Goal: Task Accomplishment & Management: Manage account settings

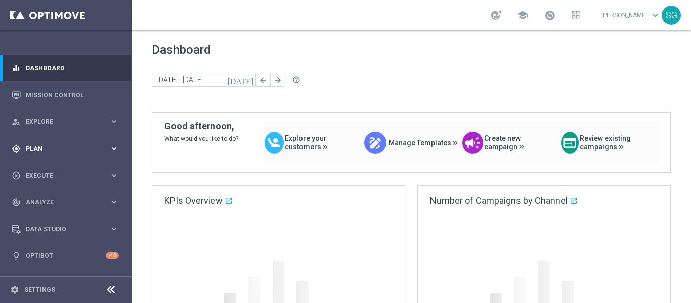
click at [73, 142] on div "gps_fixed Plan keyboard_arrow_right" at bounding box center [65, 148] width 130 height 27
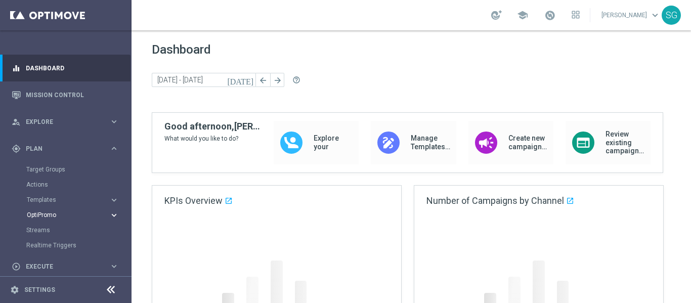
click at [32, 203] on button "Templates keyboard_arrow_right" at bounding box center [72, 200] width 93 height 8
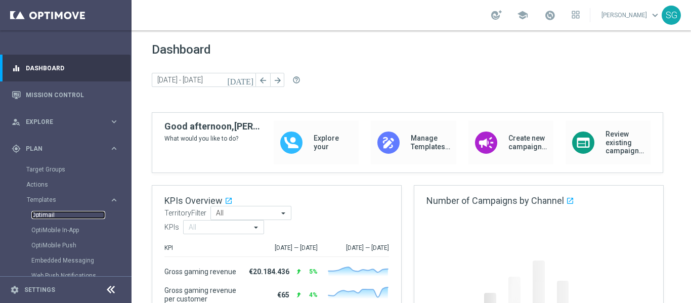
click at [49, 213] on link "Optimail" at bounding box center [68, 215] width 74 height 8
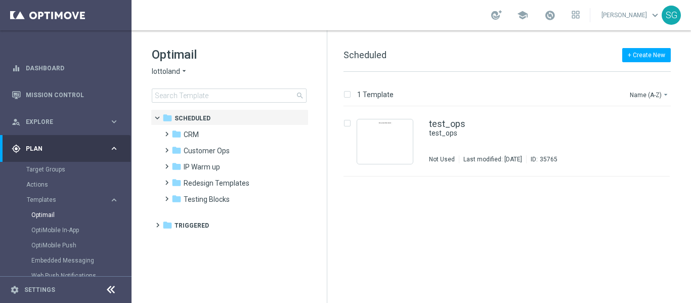
click at [175, 73] on span "lottoland" at bounding box center [166, 72] width 28 height 10
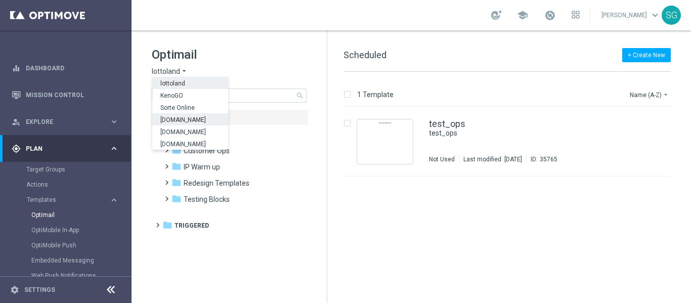
click at [185, 115] on div "[DOMAIN_NAME]" at bounding box center [190, 119] width 76 height 12
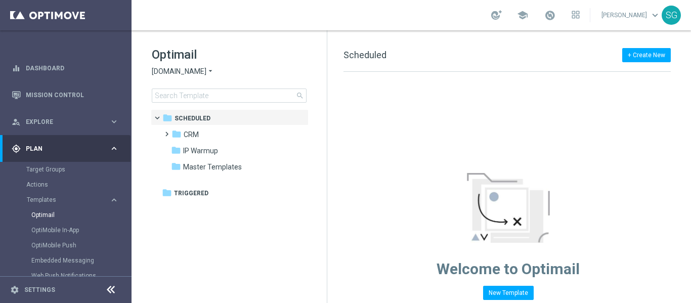
click at [112, 292] on icon at bounding box center [111, 290] width 12 height 12
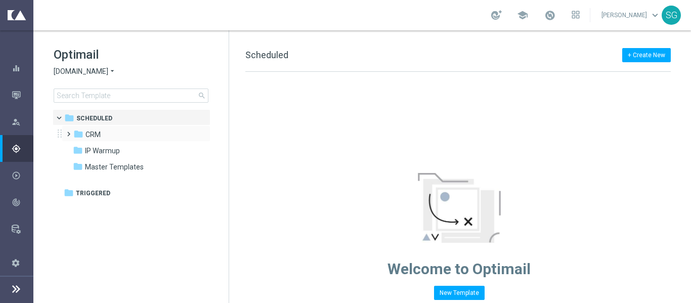
click at [66, 131] on span at bounding box center [66, 129] width 5 height 4
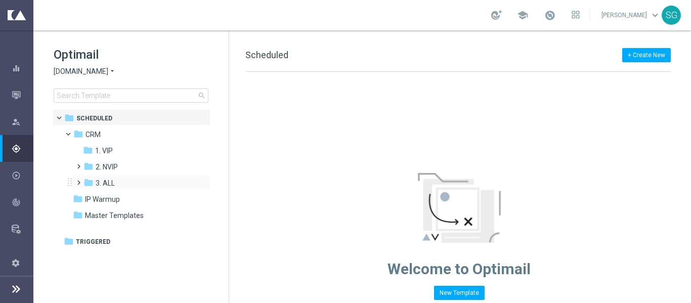
click at [79, 180] on span at bounding box center [76, 178] width 5 height 4
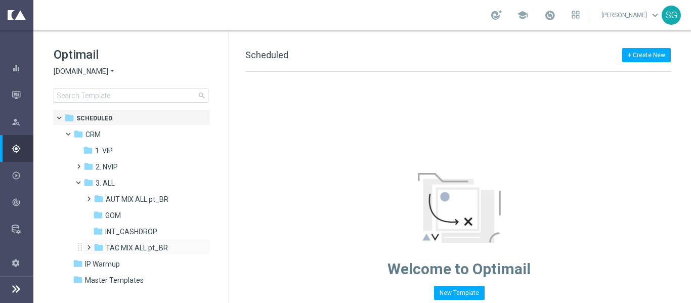
click at [89, 245] on span at bounding box center [86, 243] width 5 height 4
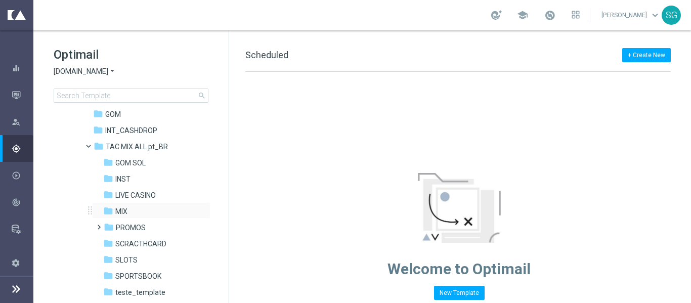
scroll to position [158, 0]
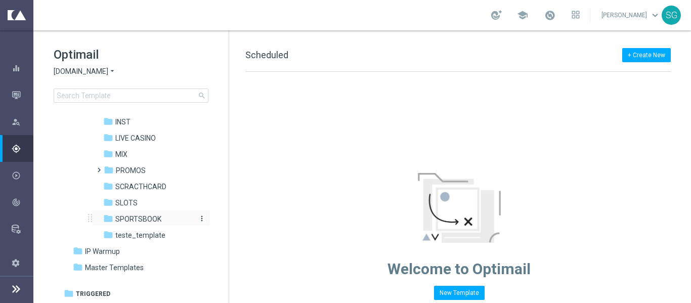
click at [128, 217] on span "SPORTSBOOK" at bounding box center [138, 218] width 46 height 9
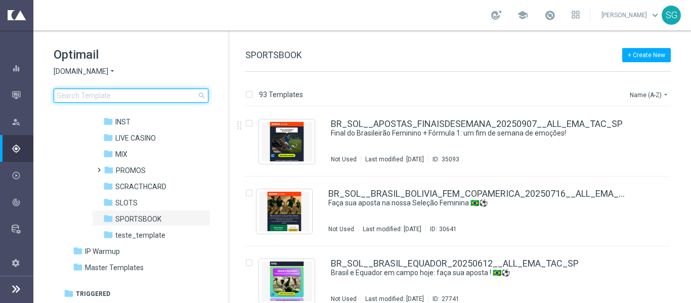
click at [147, 94] on input at bounding box center [131, 95] width 155 height 14
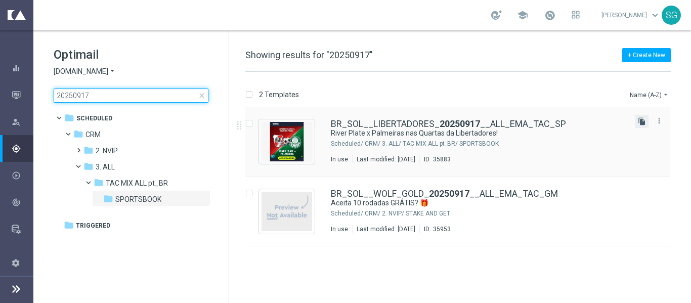
type input "20250917"
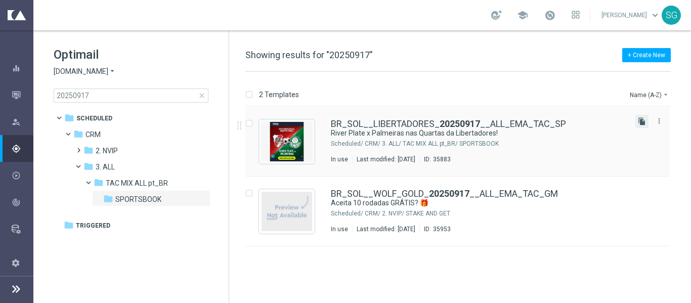
click at [642, 121] on icon "file_copy" at bounding box center [642, 121] width 8 height 8
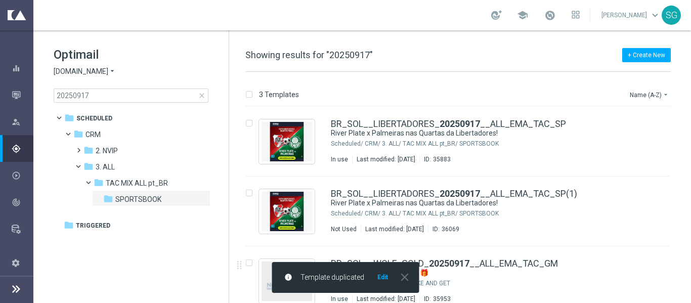
click at [382, 277] on button "Edit" at bounding box center [382, 277] width 13 height 8
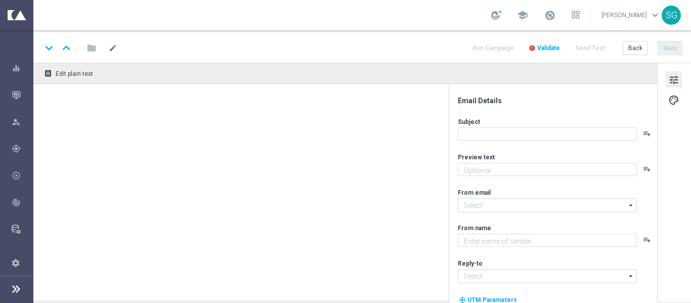
type textarea "A Batalha Começou, [%FIRST_NAME%]!"
type textarea "Sorte Online Betz"
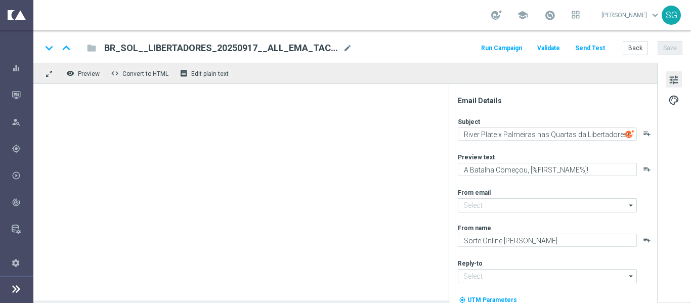
type input "contato@email.sorteonline.bet.br"
type input "suporte@sorteonline.bet.br"
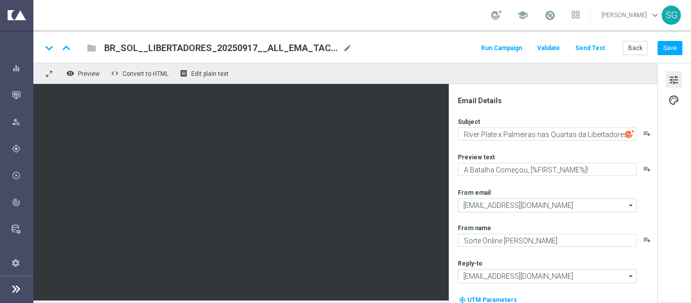
click at [283, 47] on span "BR_SOL__LIBERTADORES_20250917__ALL_EMA_TAC_SP(1)" at bounding box center [221, 48] width 235 height 12
click at [347, 41] on div "keyboard_arrow_down keyboard_arrow_up folder BR_SOL__LIBERTADORES_20250917__ALL…" at bounding box center [361, 46] width 657 height 32
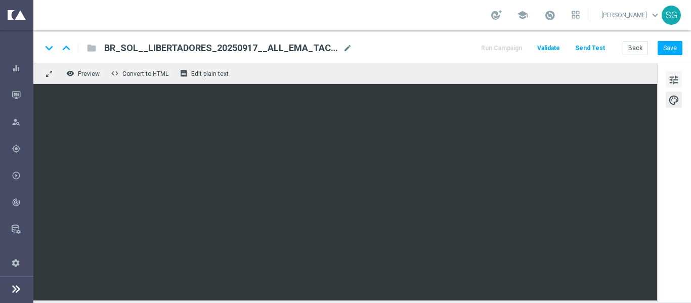
click at [668, 84] on span "tune" at bounding box center [673, 79] width 11 height 13
click at [676, 76] on span "tune" at bounding box center [673, 79] width 11 height 13
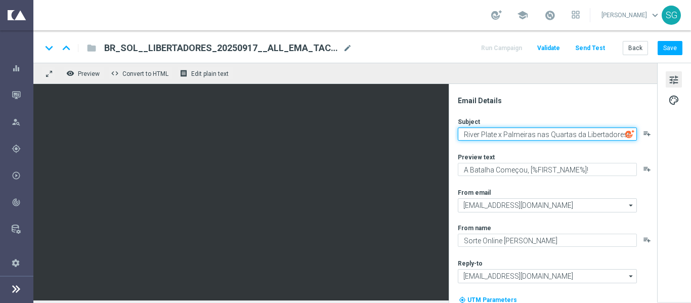
click at [530, 136] on textarea "River Plate x Palmeiras nas Quartas da Libertadores!" at bounding box center [547, 133] width 179 height 13
paste textarea "⚽ Quartas de Final da Libertadores: grandes duelos em campo"
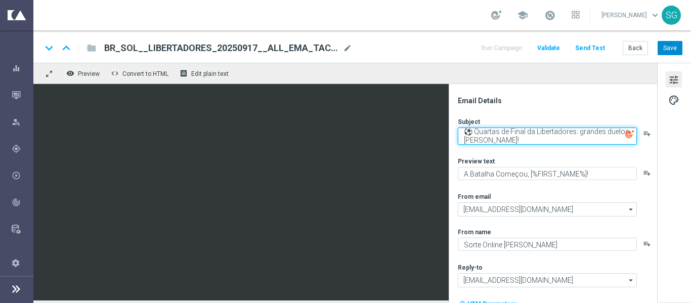
type textarea "⚽ Quartas de Final da Libertadores: grandes duelos em campo!"
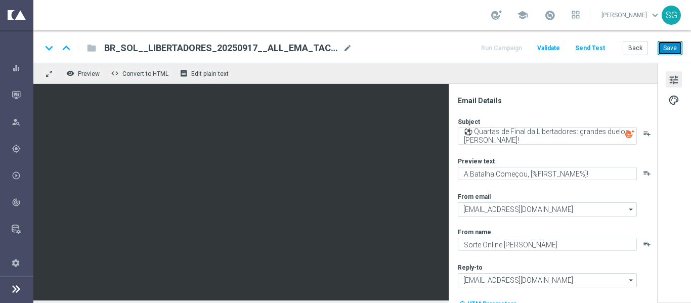
click at [666, 51] on button "Save" at bounding box center [669, 48] width 25 height 14
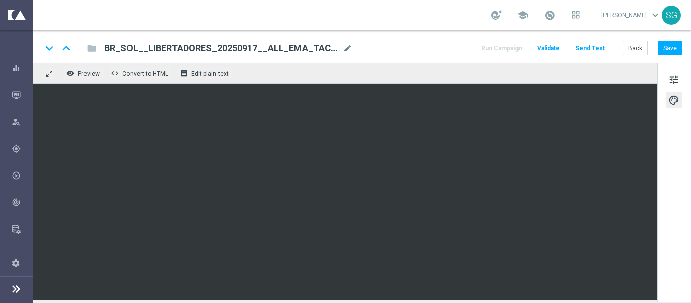
click at [582, 53] on button "Send Test" at bounding box center [589, 48] width 33 height 14
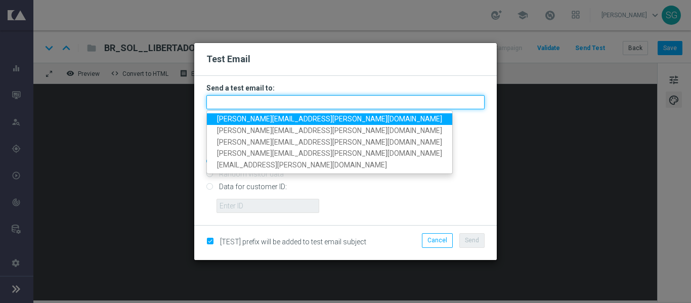
click at [344, 108] on input "text" at bounding box center [345, 102] width 278 height 14
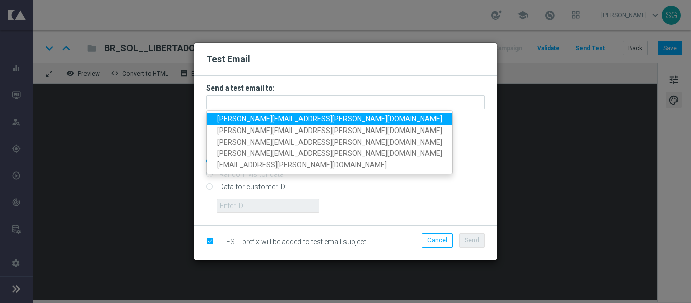
click at [319, 118] on span "stephani.goncalves@sorteonline.com.br" at bounding box center [329, 119] width 225 height 8
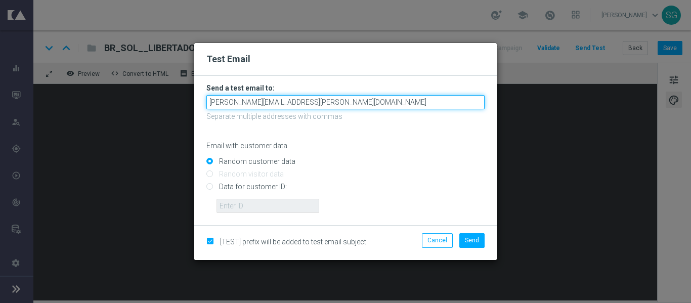
click at [384, 99] on input "stephani.goncalves@sorteonline.com.br" at bounding box center [345, 102] width 278 height 14
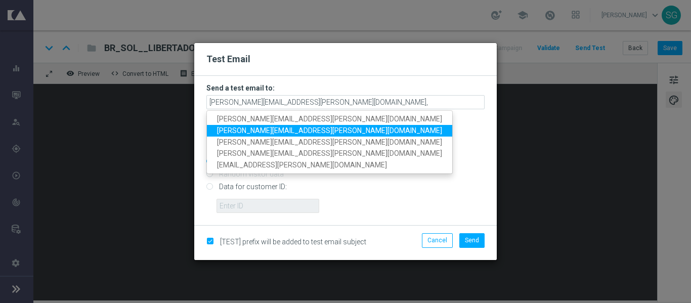
click at [333, 129] on link "wagner.lopes@sorteonline.com.br" at bounding box center [329, 131] width 245 height 12
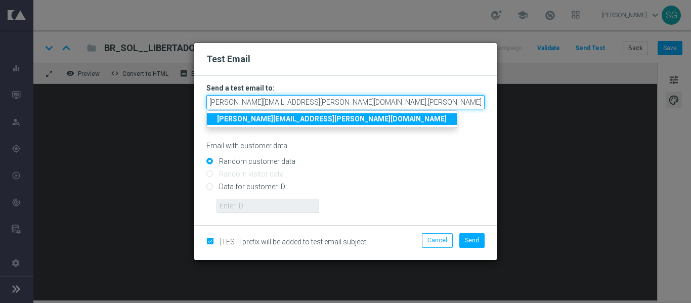
click at [447, 100] on input "stephani.goncalves@sorteonline.com.br,wagner.lopes@sorteonline.com.br" at bounding box center [345, 102] width 278 height 14
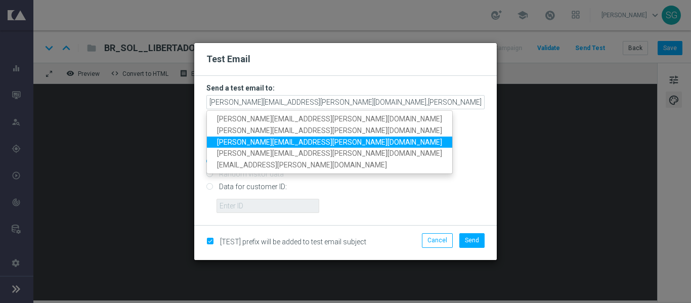
click at [343, 141] on link "jose.guimaraes@sorteonline.com.br" at bounding box center [329, 143] width 245 height 12
type input "stephani.goncalves@sorteonline.com.br,wagner.lopes@sorteonline.com.br,jose.guim…"
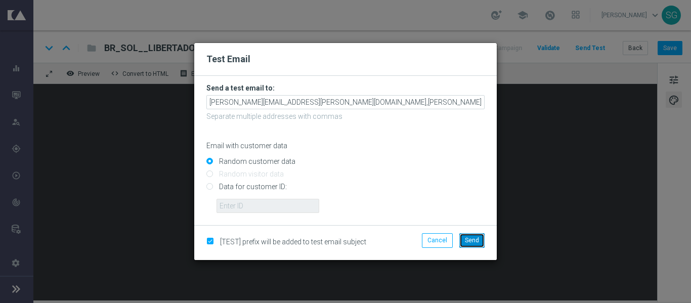
click at [473, 243] on span "Send" at bounding box center [472, 240] width 14 height 7
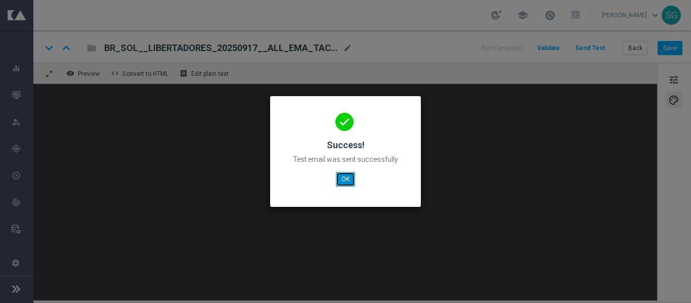
click at [351, 175] on button "OK" at bounding box center [345, 179] width 19 height 14
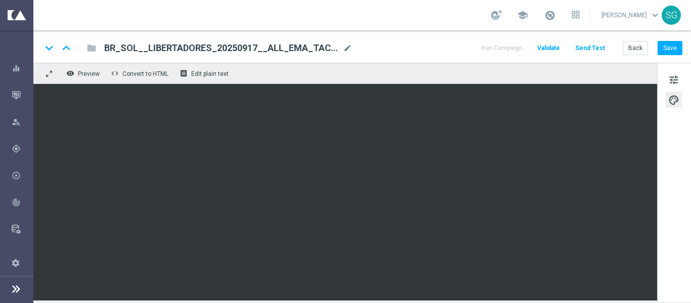
click at [596, 46] on button "Send Test" at bounding box center [589, 48] width 33 height 14
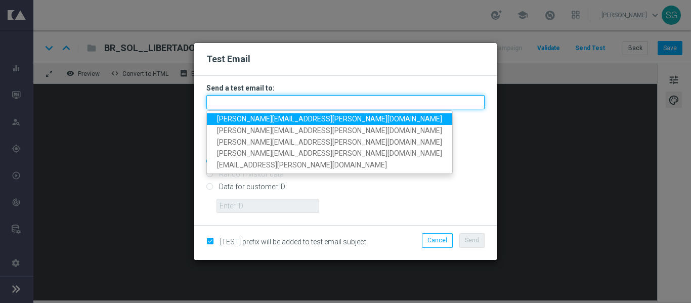
click at [364, 100] on input "text" at bounding box center [345, 102] width 278 height 14
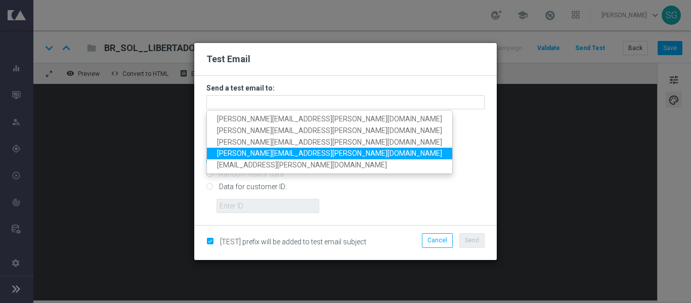
click at [291, 151] on span "thomas.silva@sorteonline.com.br" at bounding box center [329, 154] width 225 height 8
type input "thomas.silva@sorteonline.com.br"
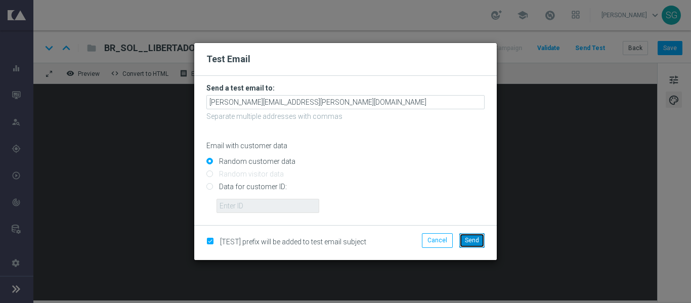
click at [462, 240] on button "Send" at bounding box center [471, 240] width 25 height 14
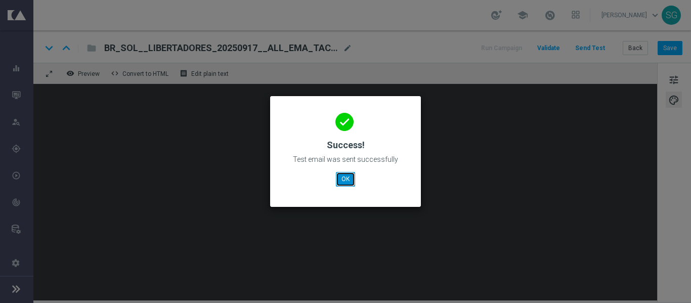
click at [346, 181] on button "OK" at bounding box center [345, 179] width 19 height 14
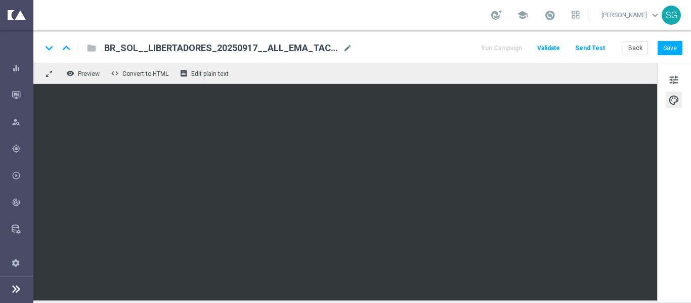
click at [276, 48] on span "BR_SOL__LIBERTADORES_20250917__ALL_EMA_TAC_SP(1)" at bounding box center [221, 48] width 235 height 12
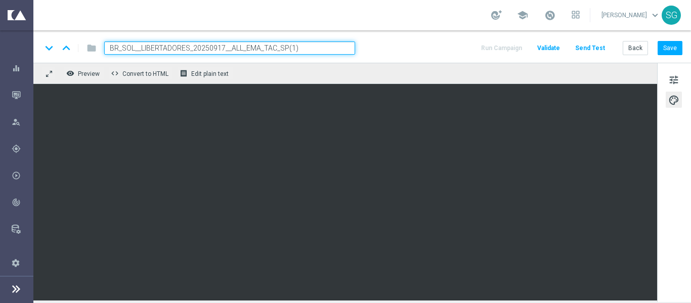
click at [223, 48] on input "BR_SOL__LIBERTADORES_20250917__ALL_EMA_TAC_SP(1)" at bounding box center [229, 47] width 251 height 13
click at [308, 49] on input "BR_SOL__LIBERTADORES_20250918__ALL_EMA_TAC_SP(1)" at bounding box center [229, 47] width 251 height 13
type input "BR_SOL__LIBERTADORES_20250918__ALL_EMA_TAC_SP"
click at [386, 58] on div "keyboard_arrow_down keyboard_arrow_up folder BR_SOL__LIBERTADORES_20250918__ALL…" at bounding box center [361, 46] width 657 height 32
click at [343, 47] on input "BR_SOL__LIBERTADORES_20250918__ALL_EMA_TAC_SP" at bounding box center [229, 47] width 251 height 13
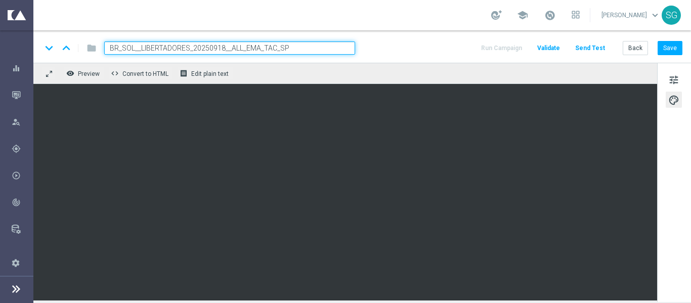
click at [343, 47] on input "BR_SOL__LIBERTADORES_20250918__ALL_EMA_TAC_SP" at bounding box center [229, 47] width 251 height 13
click at [389, 44] on div "keyboard_arrow_down keyboard_arrow_up folder BR_SOL__LIBERTADORES_20250918__ALL…" at bounding box center [361, 47] width 641 height 13
click at [338, 50] on input "BR_SOL__LIBERTADORES_20250918__ALL_EMA_TAC_SP" at bounding box center [229, 47] width 251 height 13
click at [393, 51] on div "keyboard_arrow_down keyboard_arrow_up folder BR_SOL__LIBERTADORES_20250918__ALL…" at bounding box center [361, 47] width 641 height 13
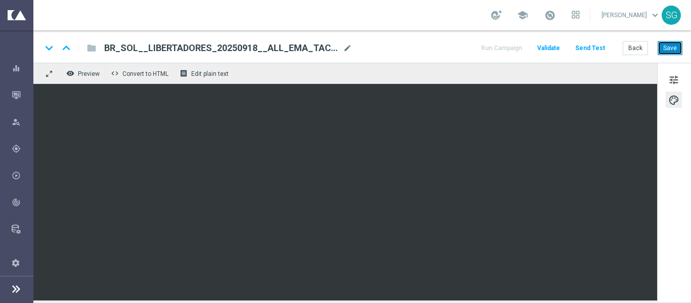
click at [670, 47] on button "Save" at bounding box center [669, 48] width 25 height 14
click at [16, 290] on icon at bounding box center [16, 289] width 12 height 12
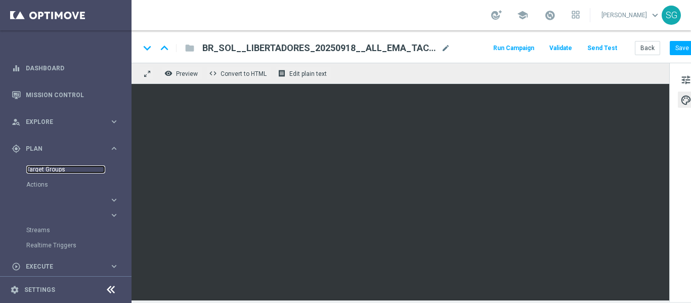
click at [48, 170] on link "Target Groups" at bounding box center [65, 169] width 79 height 8
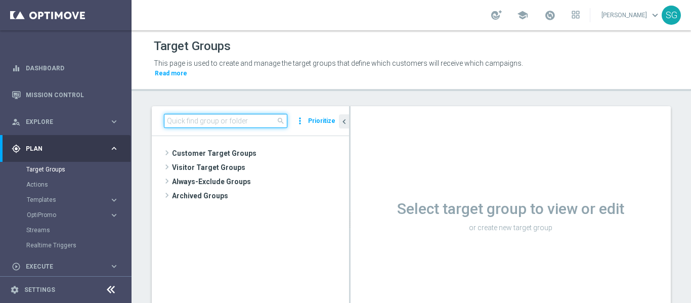
click at [188, 119] on input at bounding box center [225, 121] width 123 height 14
paste input "pt_BR_SL_TGT_ALL_EM_TAC__GEN"
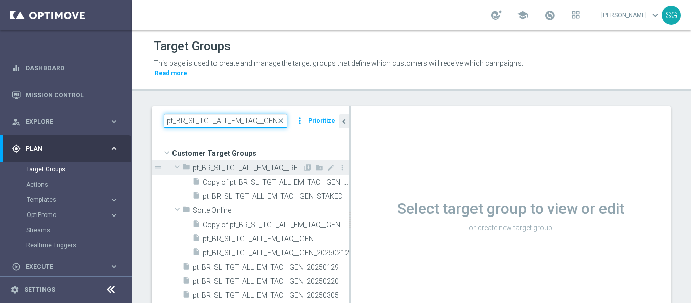
type input "pt_BR_SL_TGT_ALL_EM_TAC__GEN"
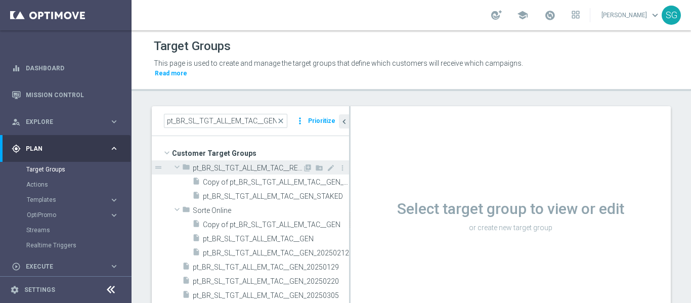
click at [245, 172] on span "pt_BR_SL_TGT_ALL_EM_TAC__REGIONAL" at bounding box center [248, 168] width 110 height 9
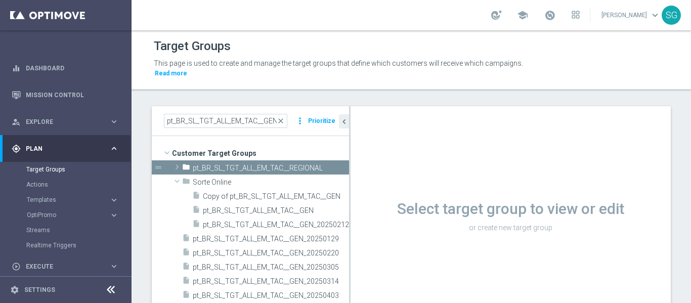
click at [107, 285] on icon at bounding box center [111, 290] width 12 height 12
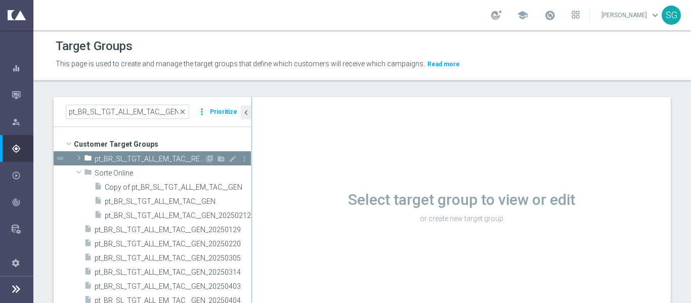
click at [151, 155] on span "pt_BR_SL_TGT_ALL_EM_TAC__REGIONAL" at bounding box center [150, 159] width 110 height 9
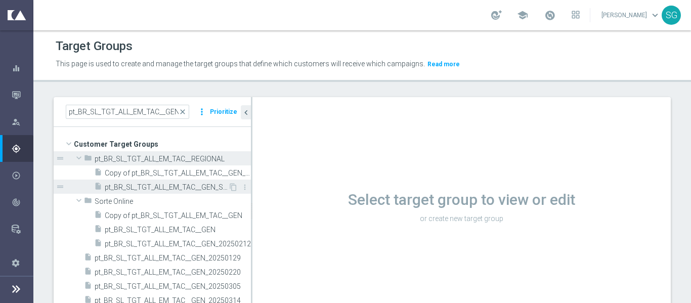
click at [131, 184] on span "pt_BR_SL_TGT_ALL_EM_TAC__GEN_STAKED" at bounding box center [166, 187] width 123 height 9
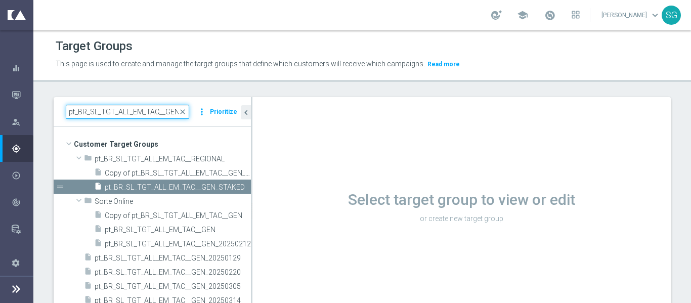
click at [147, 109] on input "pt_BR_SL_TGT_ALL_EM_TAC__GEN" at bounding box center [127, 112] width 123 height 14
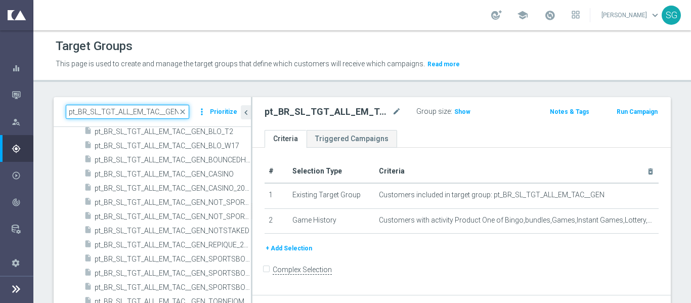
scroll to position [56, 0]
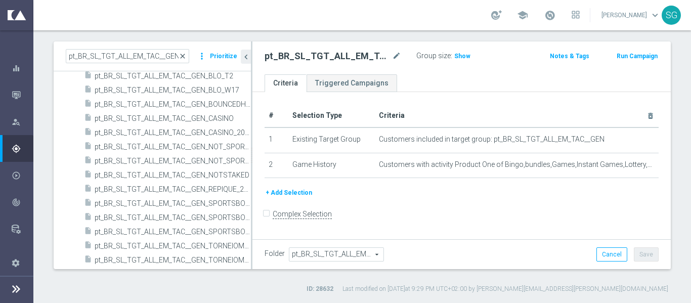
click at [185, 56] on span "close" at bounding box center [182, 56] width 8 height 8
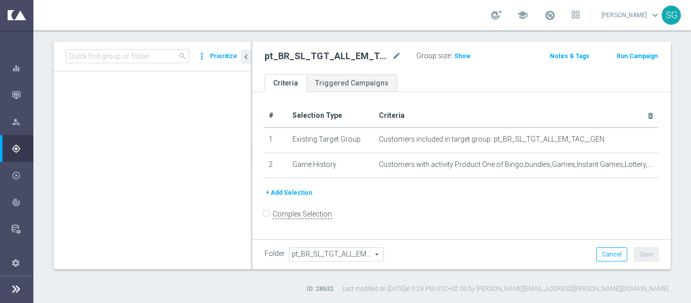
scroll to position [506, 0]
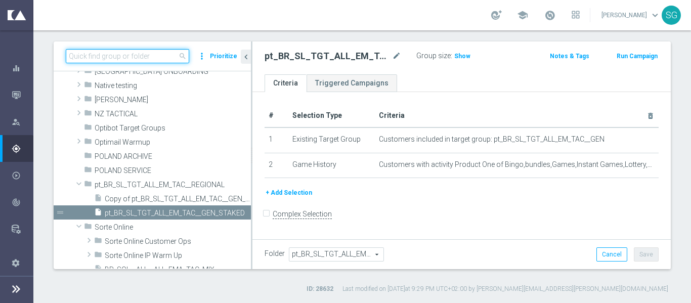
paste input "pt_BR_SL_TGT_ALL_EM_TAC__GEN_SPORTSBOOK"
click at [170, 57] on input "pt_BR_SL_TGT_ALL_EM_TAC__GEN_SPORTSBOOK" at bounding box center [127, 56] width 123 height 14
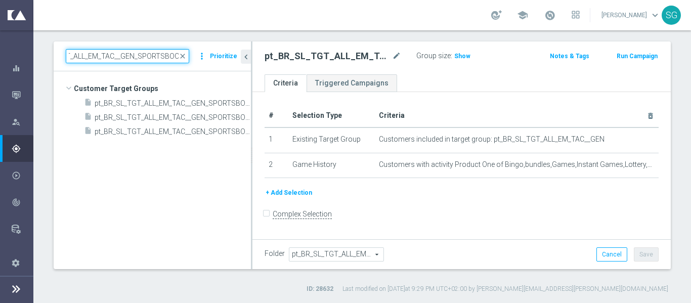
scroll to position [0, 0]
type input "pt_BR_SL_TGT_ALL_EM_TAC__GEN_SPORTSBOOK"
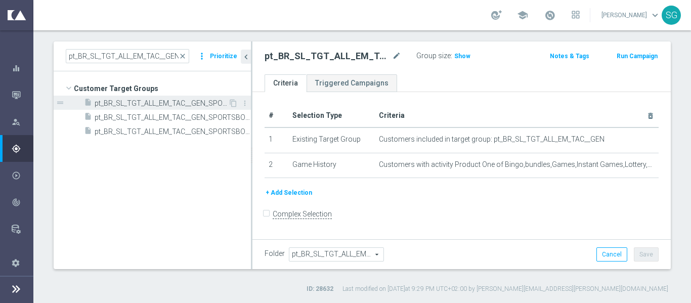
click at [172, 105] on span "pt_BR_SL_TGT_ALL_EM_TAC__GEN_SPORTSBOOK" at bounding box center [161, 103] width 133 height 9
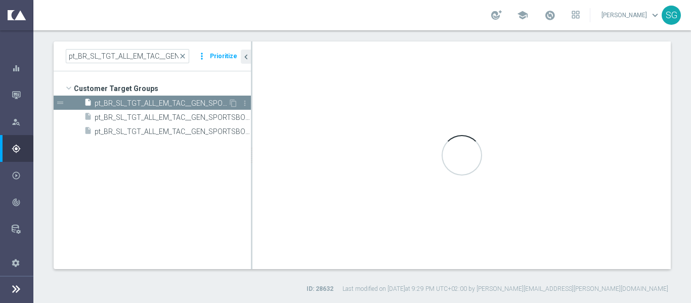
type input "Customer Target Groups"
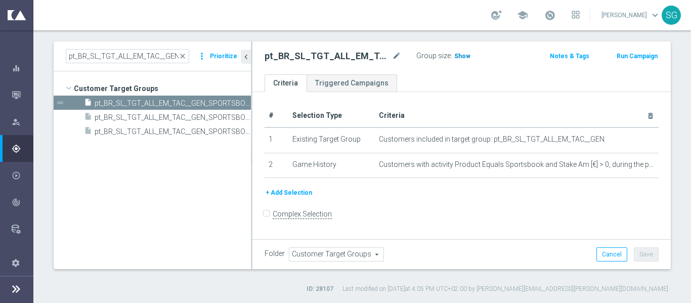
click at [463, 58] on span "Show" at bounding box center [462, 56] width 16 height 7
click at [168, 122] on div "insert_drive_file pt_BR_SL_TGT_ALL_EM_TAC__GEN_SPORTSBOOK_200D" at bounding box center [156, 117] width 144 height 14
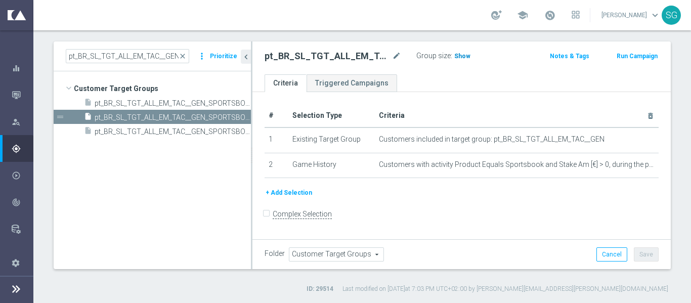
click at [457, 58] on span "Show" at bounding box center [462, 56] width 16 height 7
click at [191, 104] on span "pt_BR_SL_TGT_ALL_EM_TAC__GEN_SPORTSBOOK" at bounding box center [161, 103] width 133 height 9
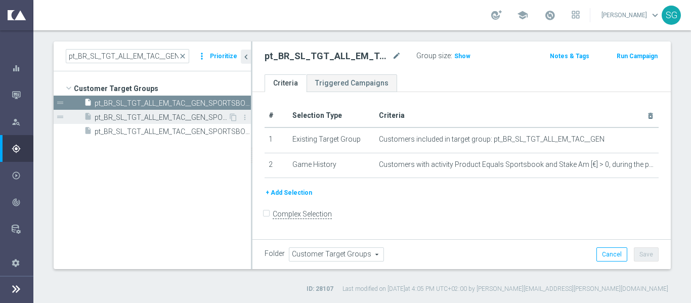
click at [188, 120] on span "pt_BR_SL_TGT_ALL_EM_TAC__GEN_SPORTSBOOK_200D" at bounding box center [161, 117] width 133 height 9
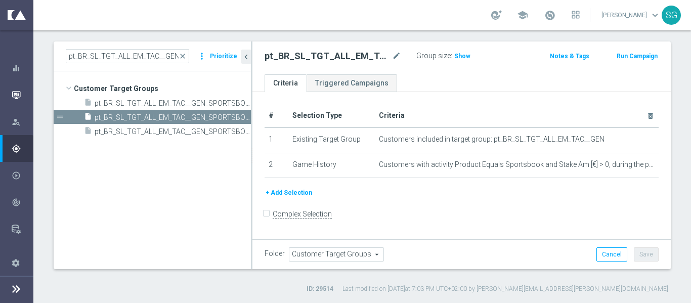
click at [21, 92] on div "Mission Control" at bounding box center [22, 94] width 21 height 27
click at [16, 97] on icon "button" at bounding box center [16, 95] width 9 height 9
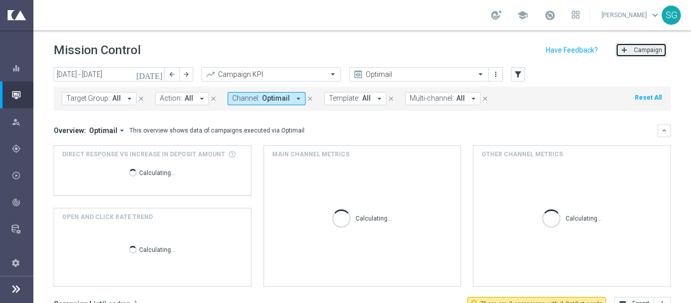
click at [634, 53] on span "Campaign" at bounding box center [648, 50] width 28 height 7
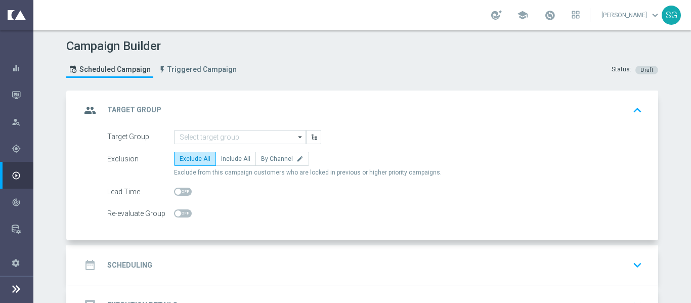
click at [244, 259] on div "date_range Scheduling keyboard_arrow_down" at bounding box center [363, 264] width 565 height 19
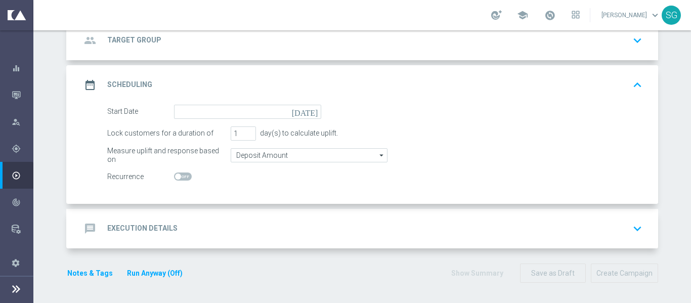
scroll to position [70, 0]
click at [265, 227] on div "message Execution Details keyboard_arrow_down" at bounding box center [363, 228] width 565 height 19
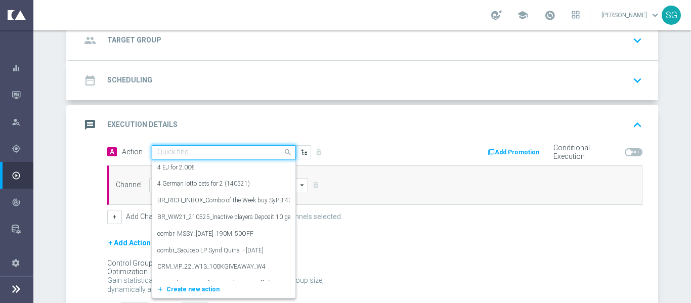
click at [222, 149] on input "text" at bounding box center [213, 152] width 113 height 9
paste input "BR_SOL__LIBERTADORES_20250918__ALL_EMA_TAC_SP"
type input "BR_SOL__LIBERTADORES_20250918__ALL_EMA_TAC_SP"
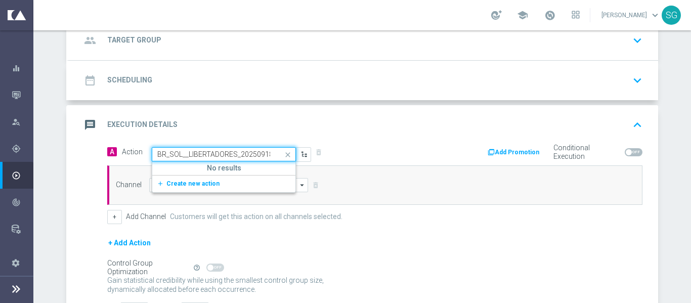
scroll to position [0, 64]
click at [204, 189] on button "add_new Create new action" at bounding box center [222, 184] width 140 height 12
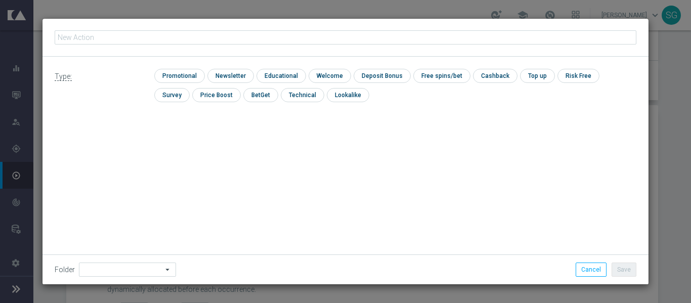
type input "BR_SOL__LIBERTADORES_20250918__ALL_EMA_TAC_SP"
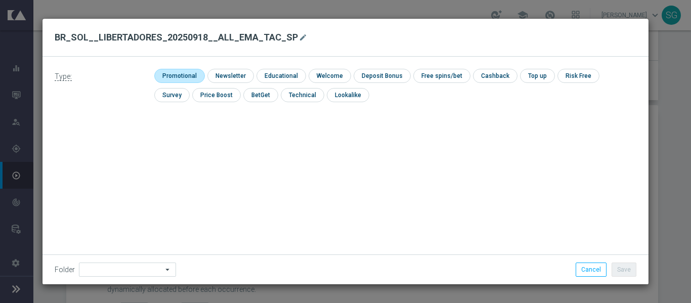
click at [181, 76] on input "checkbox" at bounding box center [178, 76] width 48 height 14
checkbox input "true"
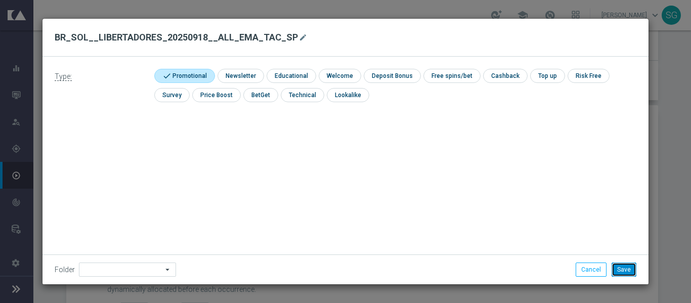
click at [626, 266] on button "Save" at bounding box center [623, 269] width 25 height 14
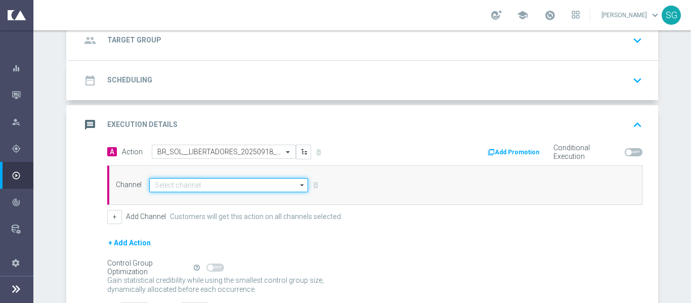
click at [274, 186] on input at bounding box center [228, 185] width 159 height 14
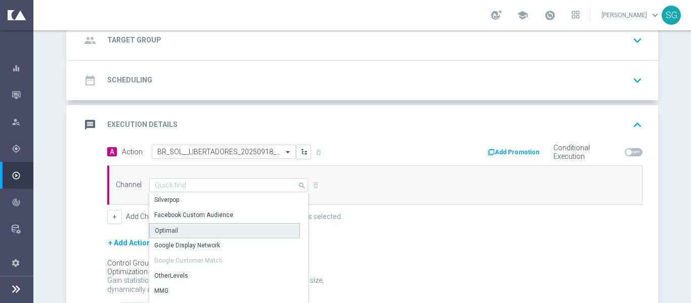
click at [199, 231] on div "Optimail" at bounding box center [224, 230] width 151 height 15
type input "Optimail"
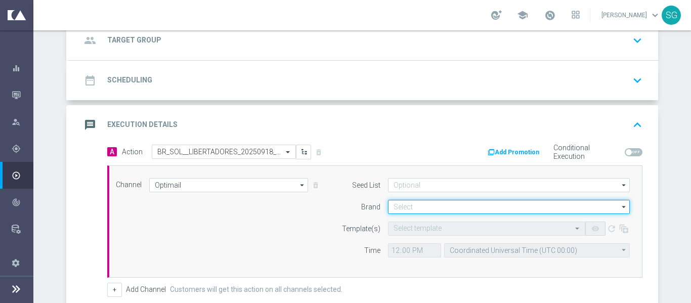
click at [491, 205] on input at bounding box center [509, 207] width 242 height 14
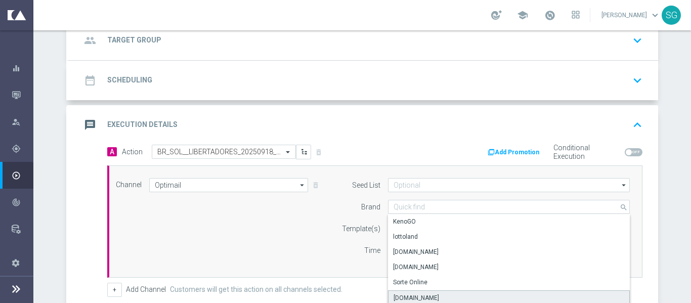
click at [421, 294] on div "[DOMAIN_NAME]" at bounding box center [416, 297] width 46 height 9
type input "[DOMAIN_NAME]"
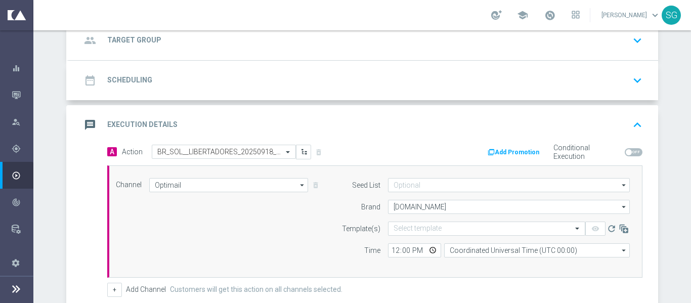
scroll to position [72, 0]
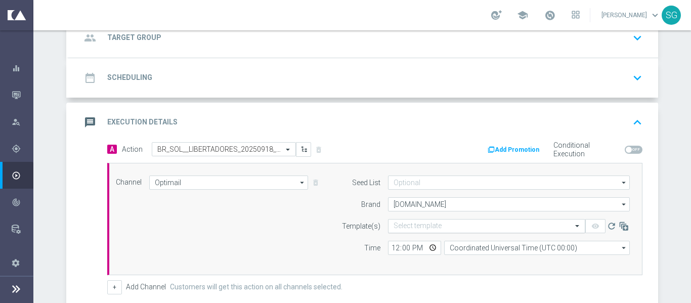
click at [409, 228] on input "text" at bounding box center [476, 226] width 166 height 9
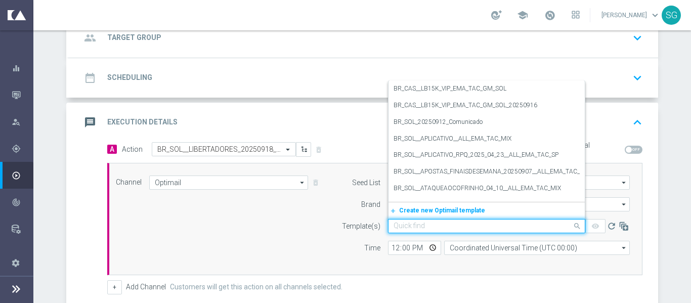
paste input "BR_SOL__LIBERTADORES_20250918__ALL_EMA_TAC_SP"
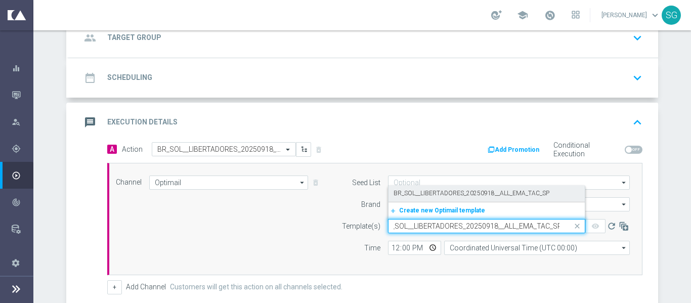
click at [431, 197] on label "BR_SOL__LIBERTADORES_20250918__ALL_EMA_TAC_SP" at bounding box center [471, 193] width 156 height 9
type input "BR_SOL__LIBERTADORES_20250918__ALL_EMA_TAC_SP"
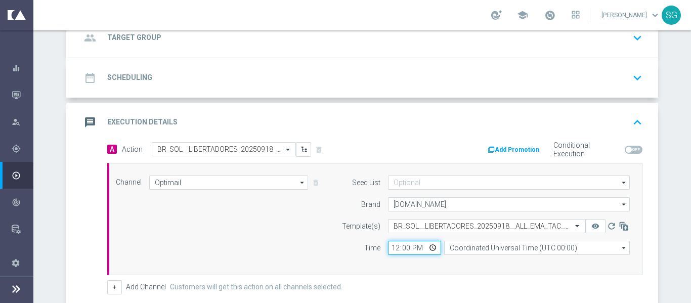
click at [388, 246] on input "12:00" at bounding box center [414, 248] width 53 height 14
type input "17:00"
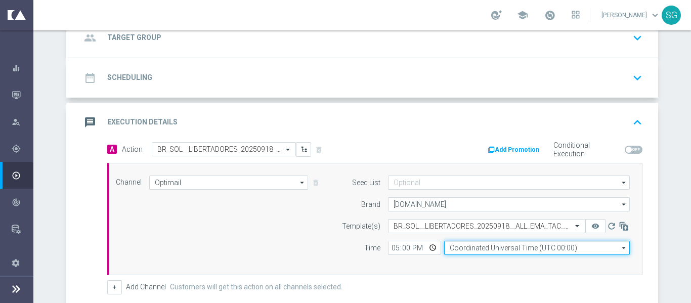
click at [479, 250] on input "Coordinated Universal Time (UTC 00:00)" at bounding box center [537, 248] width 186 height 14
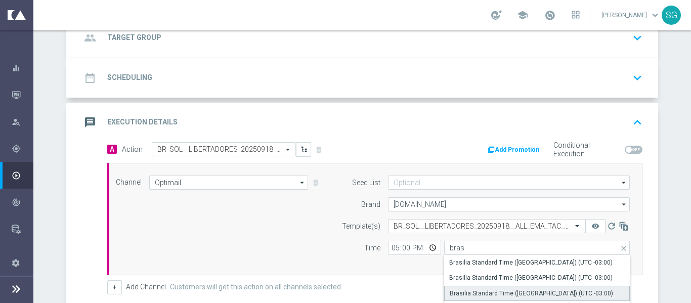
click at [473, 291] on div "Brasilia Standard Time ([GEOGRAPHIC_DATA]) (UTC -03:00)" at bounding box center [530, 293] width 163 height 9
type input "Brasilia Standard Time ([GEOGRAPHIC_DATA]) (UTC -03:00)"
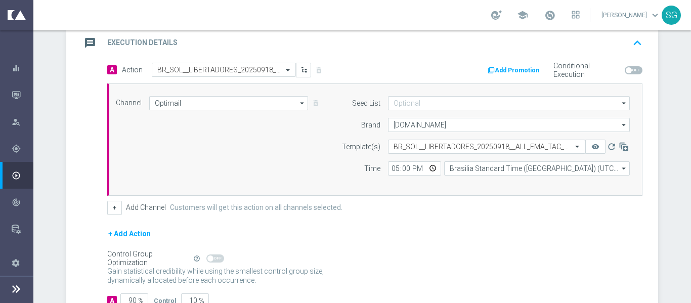
scroll to position [154, 0]
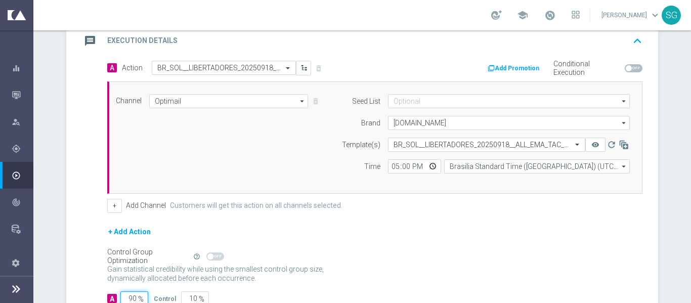
click at [130, 296] on input "90" at bounding box center [134, 298] width 28 height 14
type input "1"
type input "99"
type input "10"
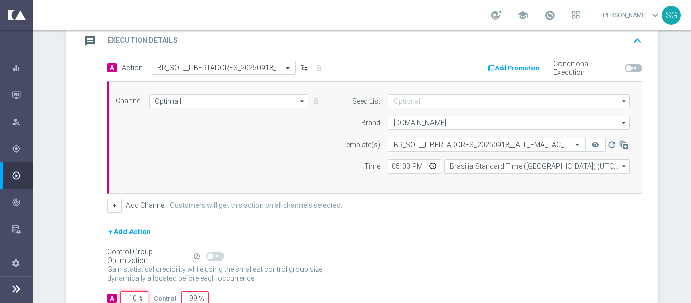
type input "90"
type input "100"
type input "0"
type input "100"
click at [69, 227] on div "A Action Select action BR_SOL__LIBERTADORES_20250918__ALL_EMA_TAC_SP delete_for…" at bounding box center [363, 189] width 589 height 257
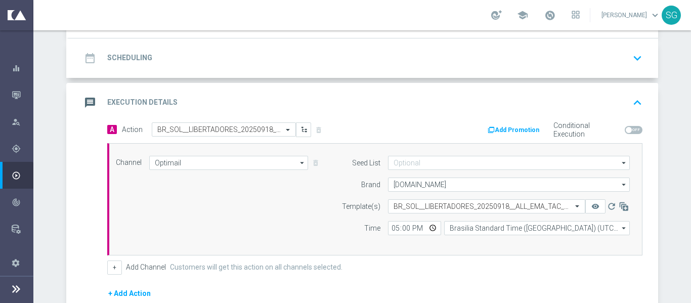
scroll to position [0, 0]
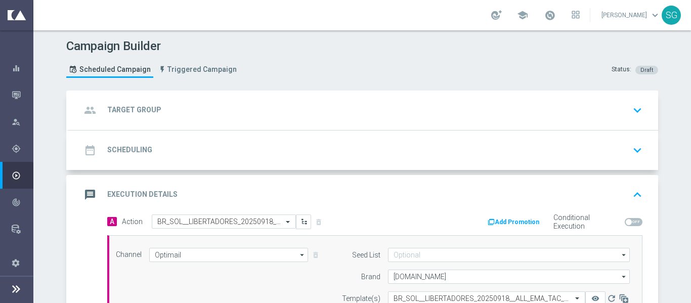
click at [259, 119] on div "group Target Group keyboard_arrow_down" at bounding box center [363, 110] width 565 height 19
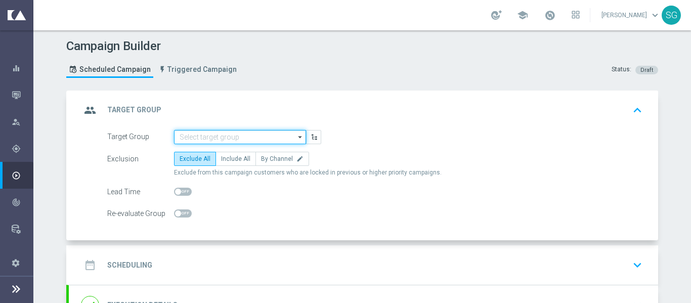
click at [242, 138] on input at bounding box center [240, 137] width 132 height 14
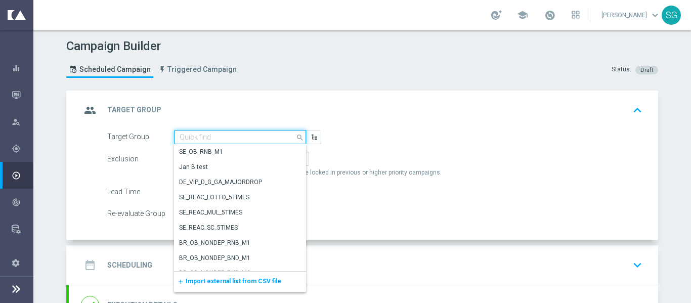
paste input "pt_BR_SL_TGT_ALL_EM_TAC__GEN"
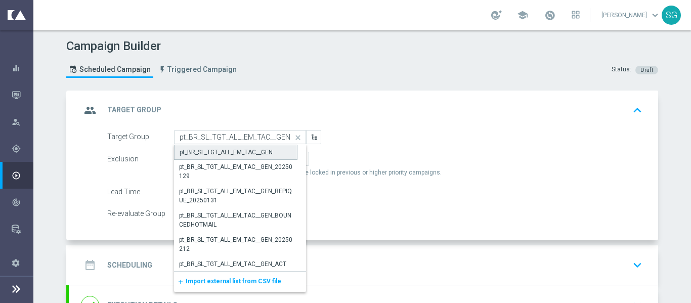
click at [257, 148] on div "pt_BR_SL_TGT_ALL_EM_TAC__GEN" at bounding box center [225, 152] width 93 height 9
type input "pt_BR_SL_TGT_ALL_EM_TAC__GEN"
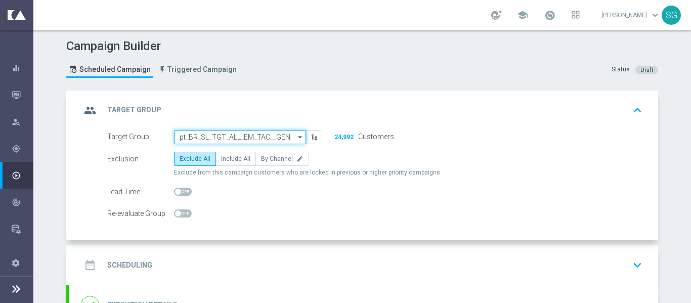
click at [284, 134] on input "pt_BR_SL_TGT_ALL_EM_TAC__GEN" at bounding box center [240, 137] width 132 height 14
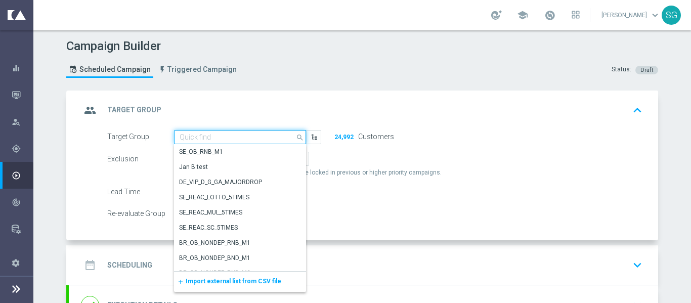
paste input "pt_BR_SL_TGT_ALL_EM_TAC__GEN_SPORTSBOOK"
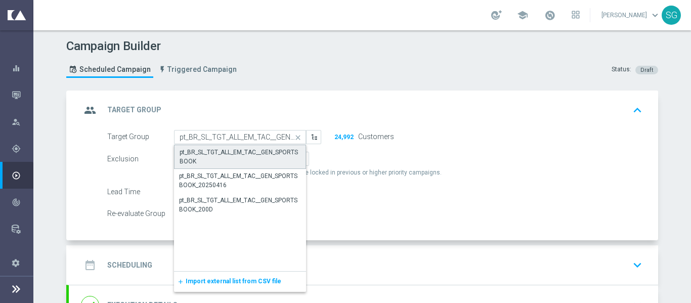
click at [258, 150] on div "pt_BR_SL_TGT_ALL_EM_TAC__GEN_SPORTSBOOK" at bounding box center [239, 157] width 121 height 18
type input "pt_BR_SL_TGT_ALL_EM_TAC__GEN_SPORTSBOOK"
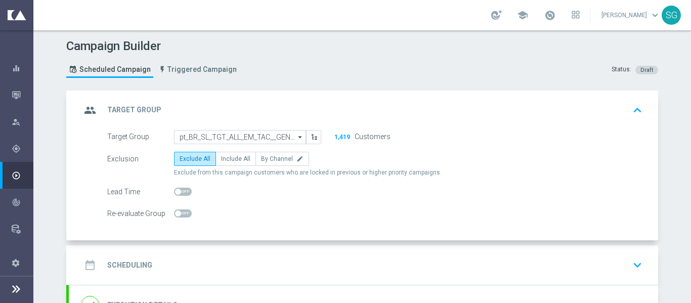
click at [271, 128] on div "group Target Group keyboard_arrow_up" at bounding box center [363, 110] width 589 height 39
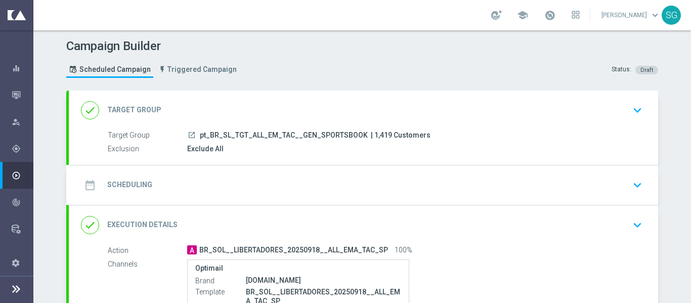
click at [254, 123] on div "done Target Group keyboard_arrow_down" at bounding box center [363, 110] width 589 height 39
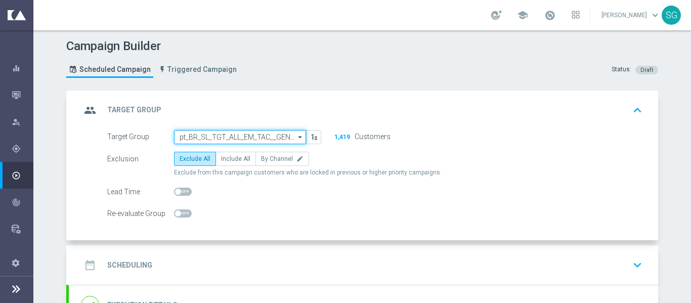
click at [225, 135] on input "pt_BR_SL_TGT_ALL_EM_TAC__GEN_SPORTSBOOK" at bounding box center [240, 137] width 132 height 14
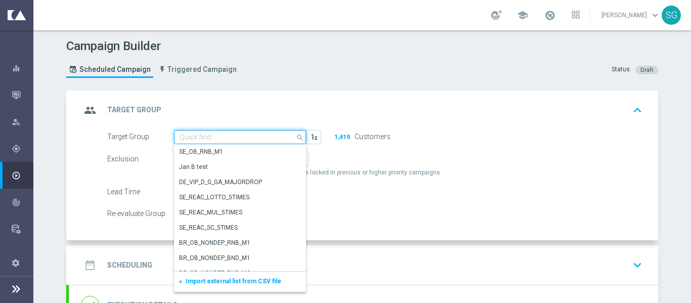
paste input "pt_BR_SL_TGT_ALL_EM_TAC__GEN_SPORTSBOOK"
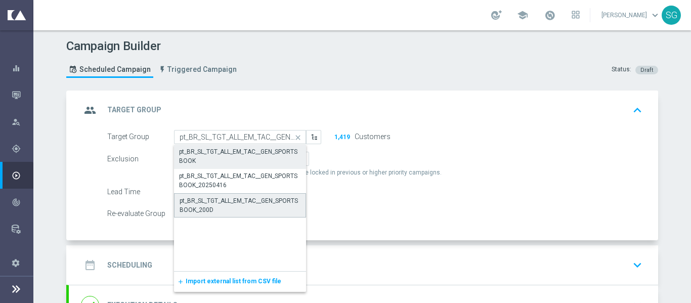
click at [197, 208] on div "pt_BR_SL_TGT_ALL_EM_TAC__GEN_SPORTSBOOK_200D" at bounding box center [239, 205] width 121 height 18
type input "pt_BR_SL_TGT_ALL_EM_TAC__GEN_SPORTSBOOK_200D"
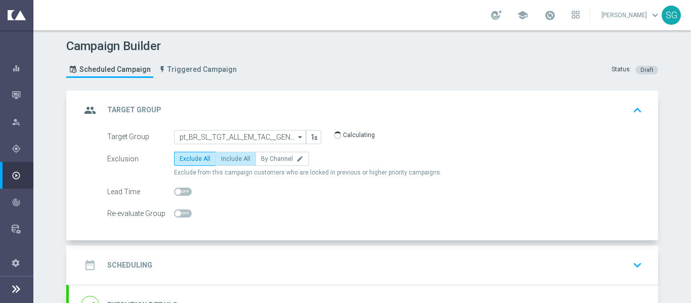
click at [241, 157] on span "Include All" at bounding box center [235, 158] width 29 height 7
click at [228, 157] on input "Include All" at bounding box center [224, 160] width 7 height 7
radio input "true"
click at [244, 254] on div "date_range Scheduling keyboard_arrow_down" at bounding box center [363, 264] width 589 height 39
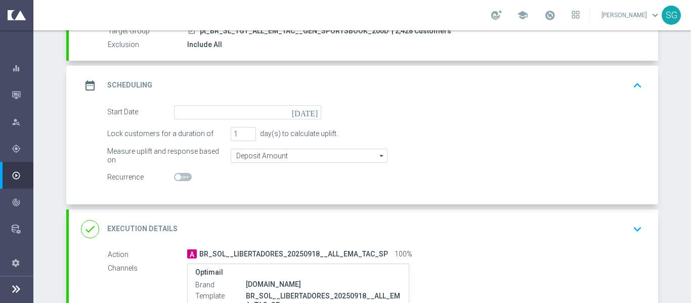
scroll to position [105, 0]
click at [308, 109] on icon "[DATE]" at bounding box center [307, 110] width 30 height 11
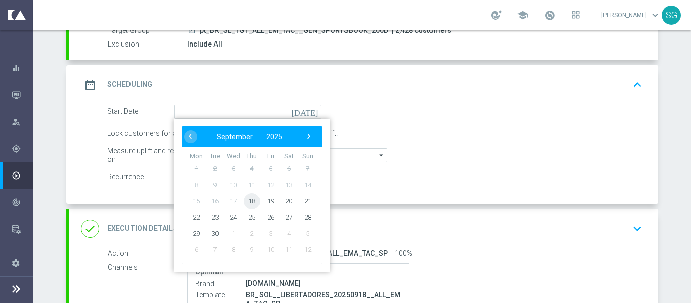
click at [247, 202] on span "18" at bounding box center [252, 201] width 16 height 16
type input "18 Sep 2025"
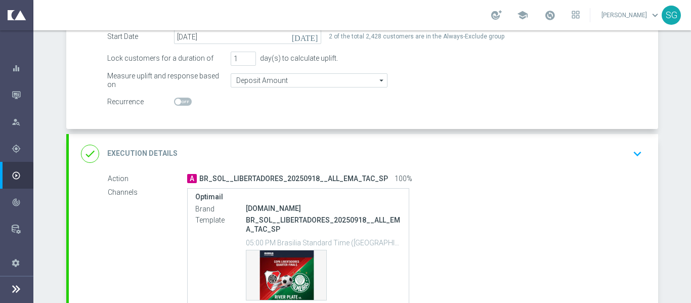
scroll to position [180, 0]
click at [309, 154] on div "done Execution Details keyboard_arrow_down" at bounding box center [363, 153] width 565 height 19
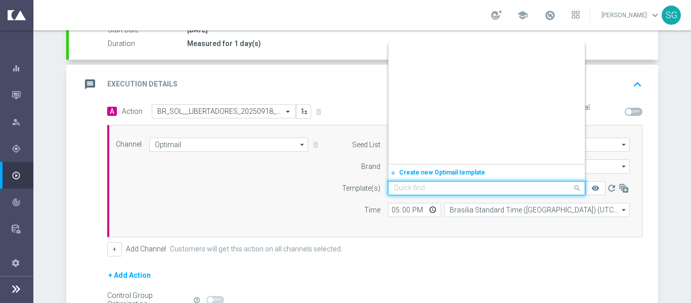
click at [428, 191] on input "text" at bounding box center [476, 188] width 166 height 9
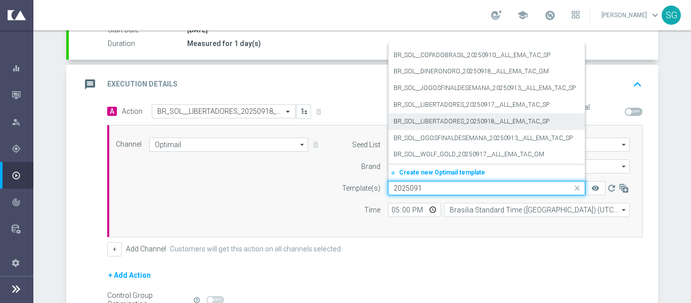
scroll to position [29, 0]
type input "20250918"
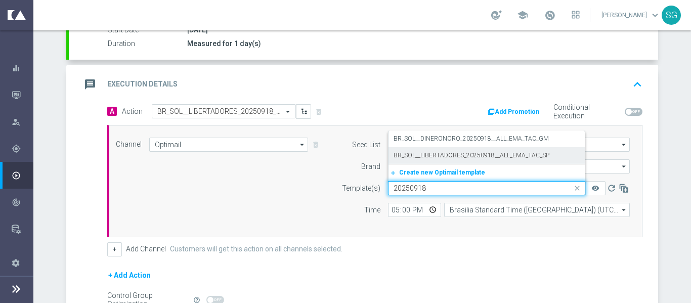
click at [442, 157] on label "BR_SOL__LIBERTADORES_20250918__ALL_EMA_TAC_SP" at bounding box center [471, 155] width 156 height 9
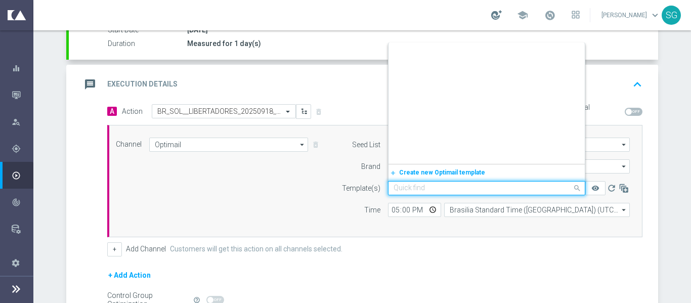
scroll to position [1685, 0]
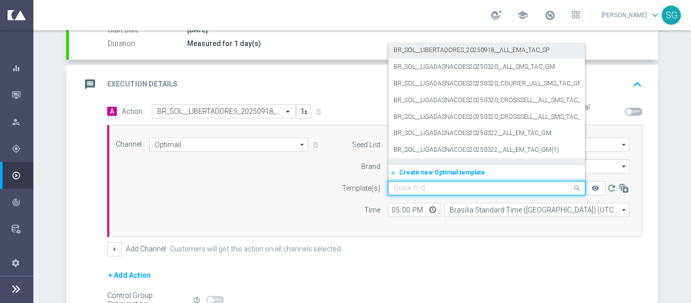
paste input "BR_SOL__LIBERTADORES_20250918__ALL_EMA_TAC_SP"
type input "BR_SOL__LIBERTADORES_20250918__ALL_EMA_TAC_SP"
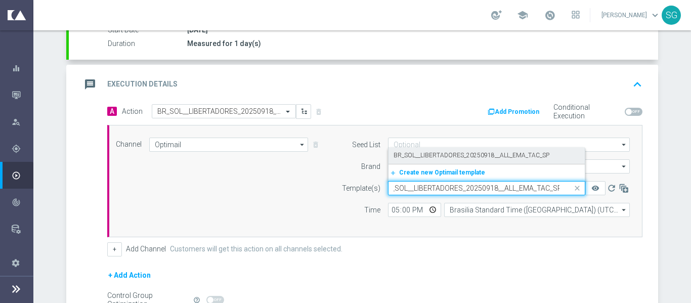
click at [426, 155] on label "BR_SOL__LIBERTADORES_20250918__ALL_EMA_TAC_SP" at bounding box center [471, 155] width 156 height 9
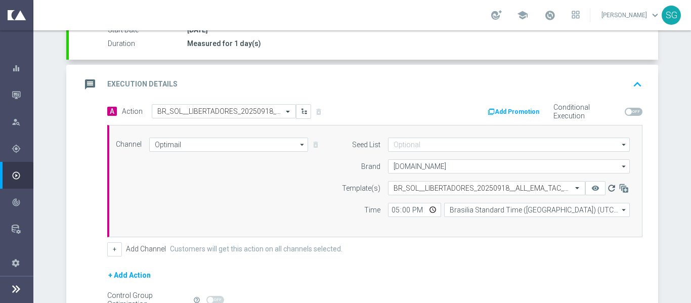
click at [606, 188] on icon "refresh" at bounding box center [611, 188] width 10 height 10
click at [453, 85] on div "message Execution Details keyboard_arrow_up" at bounding box center [363, 84] width 565 height 19
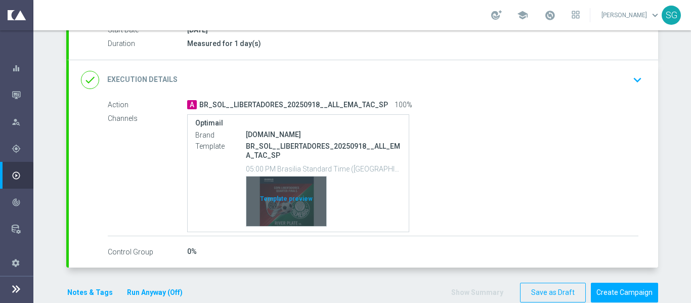
click at [286, 203] on div "Template preview" at bounding box center [286, 201] width 80 height 50
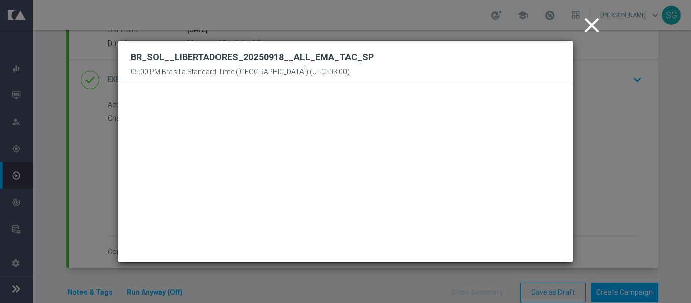
click at [592, 22] on icon "close" at bounding box center [591, 25] width 25 height 25
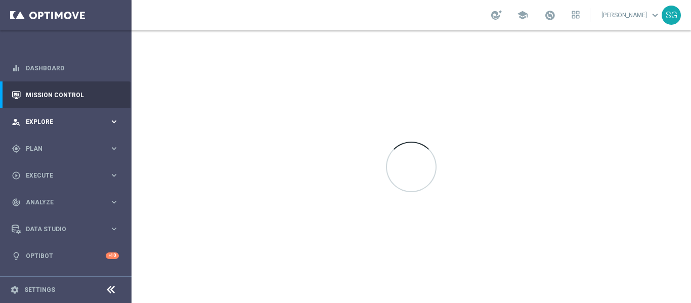
click at [63, 125] on div "person_search Explore" at bounding box center [61, 121] width 98 height 9
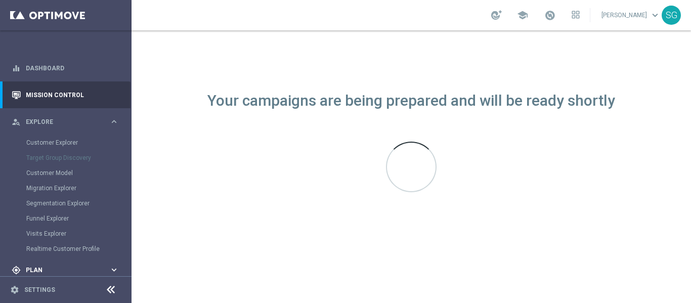
click at [29, 275] on div "gps_fixed Plan keyboard_arrow_right" at bounding box center [65, 269] width 130 height 27
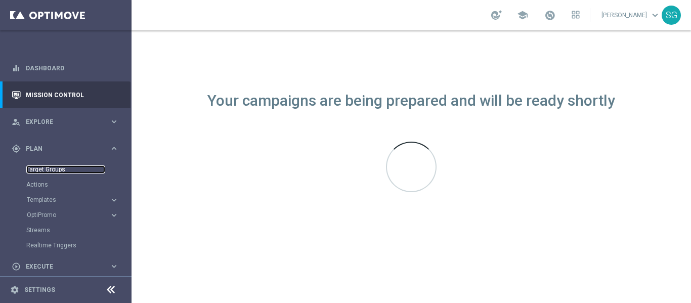
click at [44, 168] on link "Target Groups" at bounding box center [65, 169] width 79 height 8
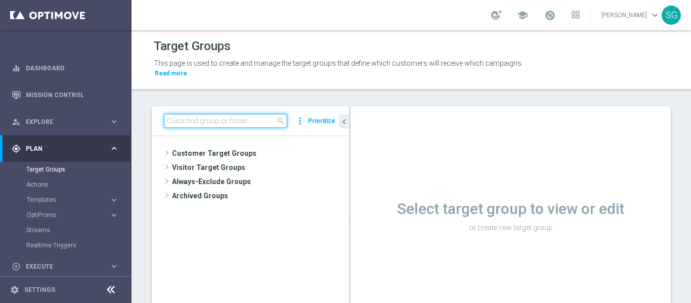
click at [240, 124] on input at bounding box center [225, 121] width 123 height 14
paste input "pt_BR_SL_TGT_ALL_EM_TAC__GEN_SPORTSBOOK"
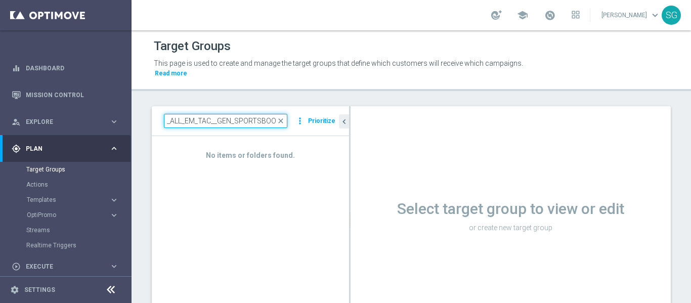
click at [258, 121] on input "pt_BR_SL_TGT_ALL_EM_TAC__GEN_SPORTSBOOK" at bounding box center [225, 121] width 123 height 14
type input "pt_BR_SL_TGT_ALL_EM_TAC__GEN_SPORTSBOOK"
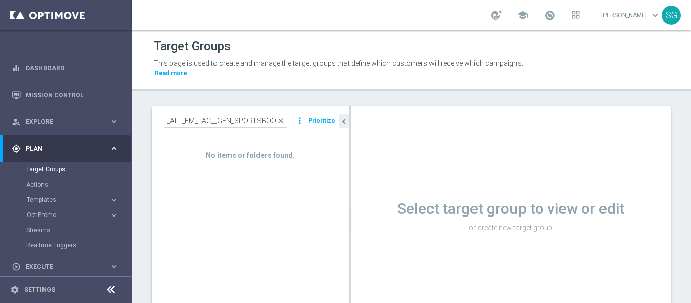
scroll to position [0, 0]
click at [282, 120] on span "close" at bounding box center [281, 121] width 8 height 8
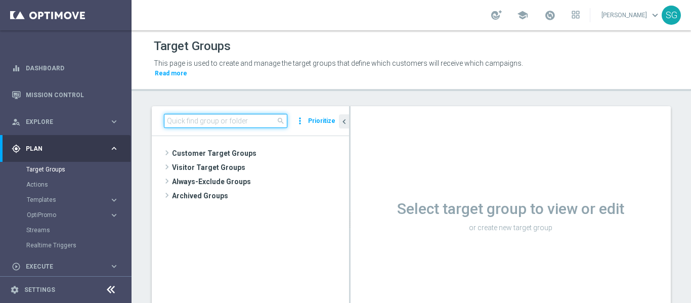
paste input "pt_BR_SL_TGT_ALL_EM_TAC__GEN_SPORTSBOOK"
click at [263, 120] on input "pt_BR_SL_TGT_ALL_EM_TAC__GEN_SPORTSBOOK" at bounding box center [225, 121] width 123 height 14
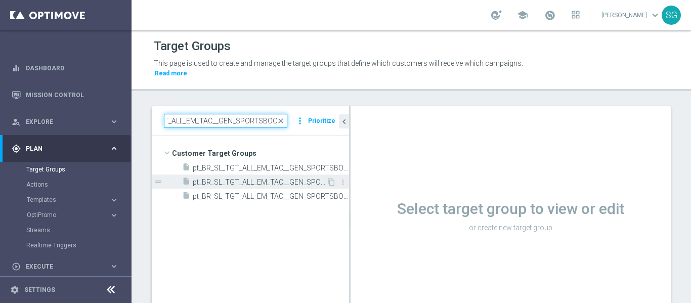
type input "pt_BR_SL_TGT_ALL_EM_TAC__GEN_SPORTSBOOK"
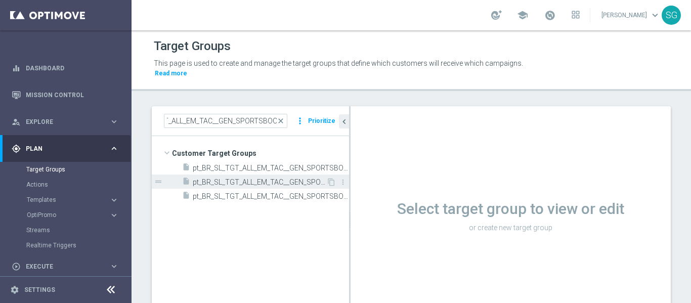
scroll to position [0, 0]
click at [252, 185] on span "pt_BR_SL_TGT_ALL_EM_TAC__GEN_SPORTSBOOK_200D" at bounding box center [259, 182] width 133 height 9
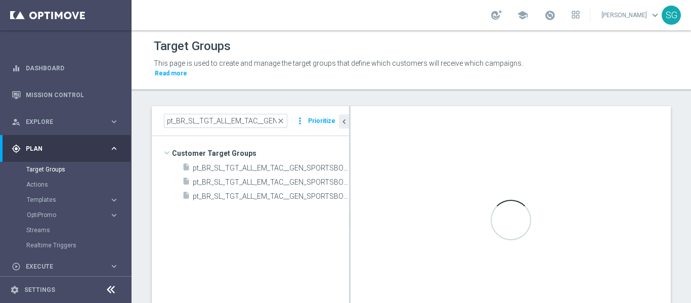
click at [114, 288] on icon at bounding box center [111, 290] width 12 height 12
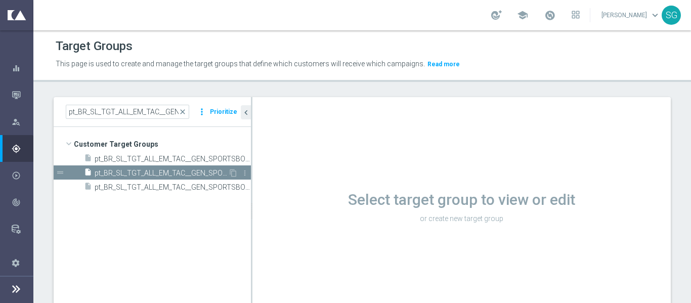
click at [206, 170] on span "pt_BR_SL_TGT_ALL_EM_TAC__GEN_SPORTSBOOK_200D" at bounding box center [161, 173] width 133 height 9
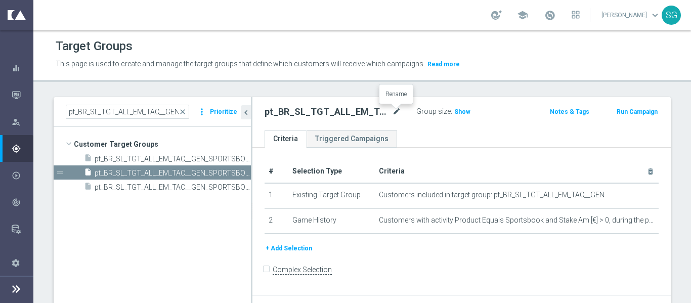
click at [394, 113] on icon "mode_edit" at bounding box center [396, 112] width 9 height 12
click at [384, 113] on input "pt_BR_SL_TGT_ALL_EM_TAC__GEN_SPORTSBOOK_200D" at bounding box center [332, 113] width 137 height 14
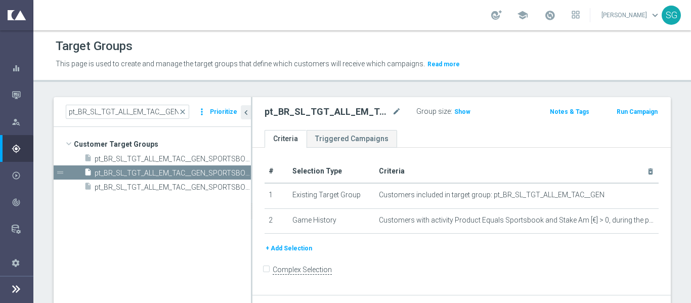
click at [5, 286] on footer "settings Settings" at bounding box center [16, 276] width 33 height 54
click at [11, 287] on icon at bounding box center [16, 289] width 12 height 12
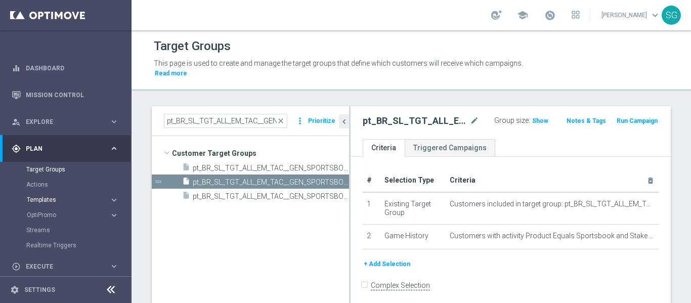
click at [39, 200] on span "Templates" at bounding box center [63, 200] width 72 height 6
click at [39, 213] on link "Optimail" at bounding box center [68, 215] width 74 height 8
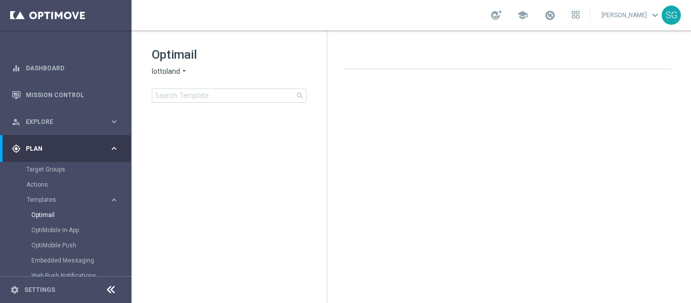
click at [170, 80] on div "Optimail lottoland arrow_drop_down × lottoland search" at bounding box center [239, 75] width 175 height 56
click at [178, 71] on span "lottoland" at bounding box center [166, 72] width 28 height 10
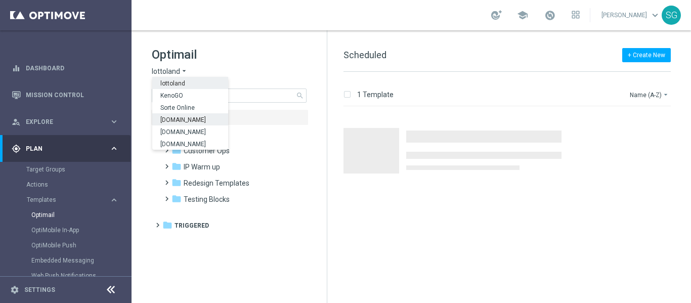
click at [0, 0] on span "[DOMAIN_NAME]" at bounding box center [0, 0] width 0 height 0
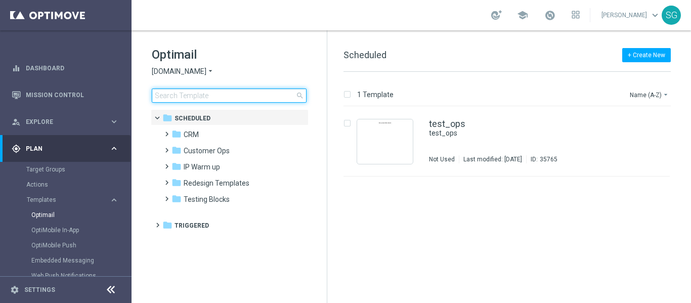
click at [201, 98] on input at bounding box center [229, 95] width 155 height 14
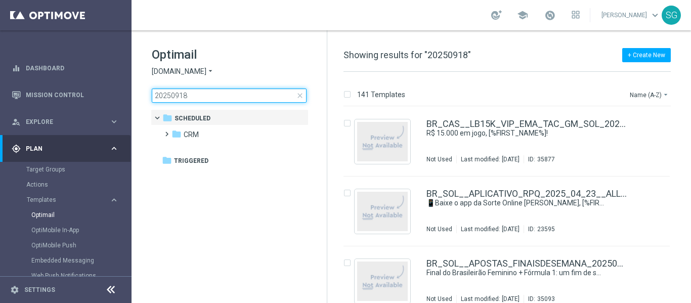
type input "20250918"
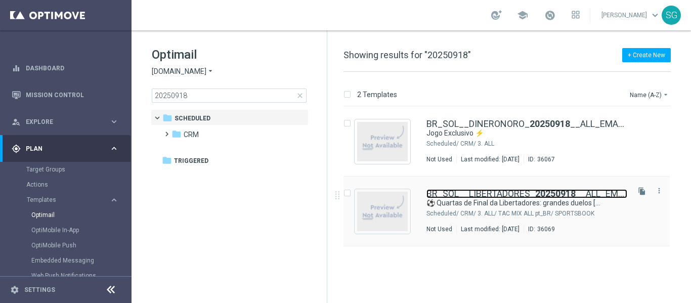
click at [440, 198] on link "BR_SOL__LIBERTADORES_ 20250918 __ALL_EMA_TAC_SP" at bounding box center [526, 193] width 201 height 9
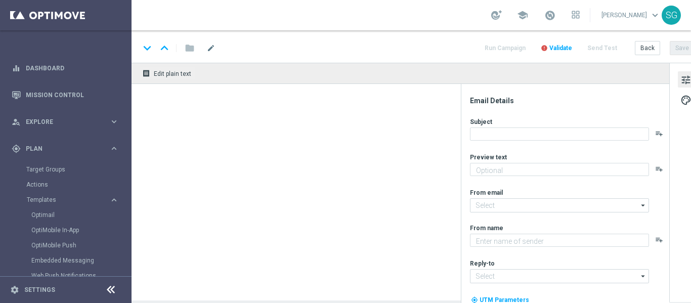
type textarea "A Batalha Começou, [%FIRST_NAME%]!"
type input "[EMAIL_ADDRESS][DOMAIN_NAME]"
type textarea "Sorte Online [PERSON_NAME]"
type input "[EMAIL_ADDRESS][DOMAIN_NAME]"
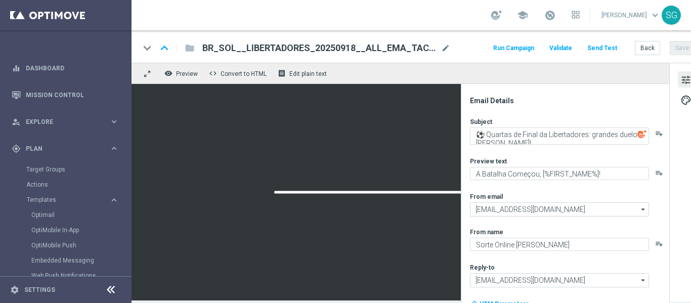
click at [105, 293] on icon at bounding box center [111, 290] width 12 height 12
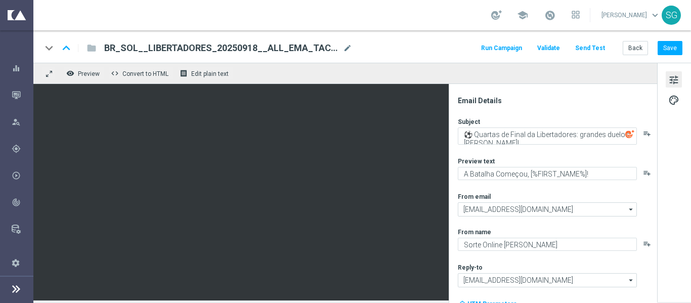
click at [261, 50] on span "BR_SOL__LIBERTADORES_20250918__ALL_EMA_TAC_SP" at bounding box center [221, 48] width 235 height 12
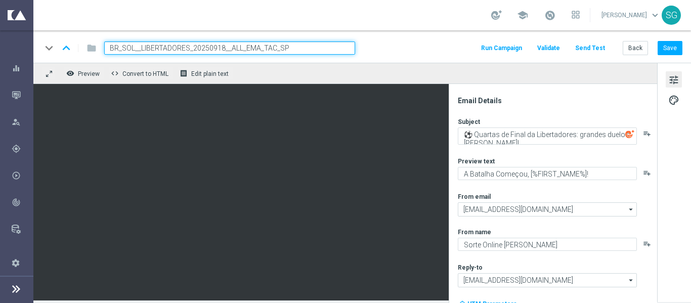
click at [261, 50] on input "BR_SOL__LIBERTADORES_20250918__ALL_EMA_TAC_SP" at bounding box center [229, 47] width 251 height 13
click at [624, 53] on button "Back" at bounding box center [634, 48] width 25 height 14
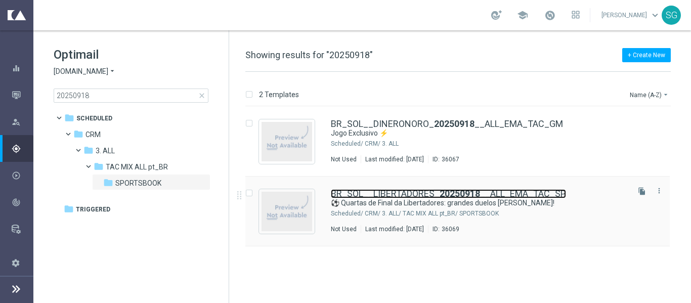
click at [386, 195] on link "BR_SOL__LIBERTADORES_ 20250918 __ALL_EMA_TAC_SP" at bounding box center [448, 193] width 235 height 9
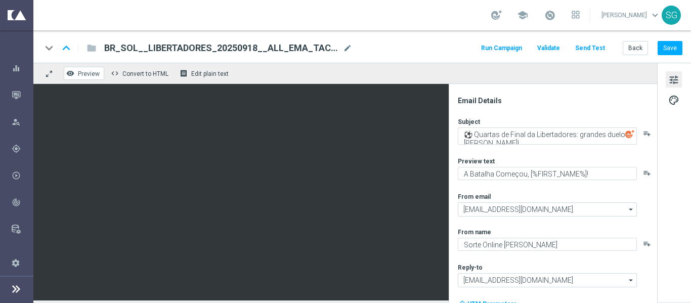
click at [82, 68] on button "remove_red_eye Preview" at bounding box center [84, 73] width 40 height 13
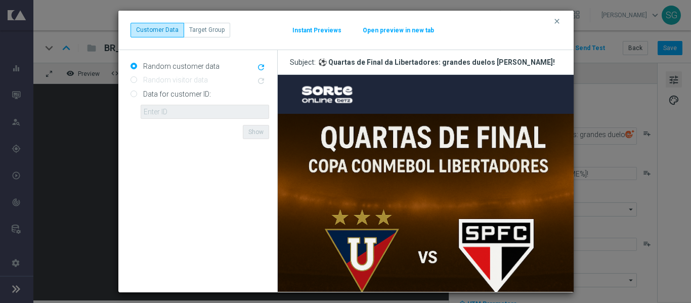
click at [402, 31] on button "Open preview in new tab" at bounding box center [398, 30] width 72 height 8
click at [554, 26] on button "clear" at bounding box center [558, 21] width 12 height 9
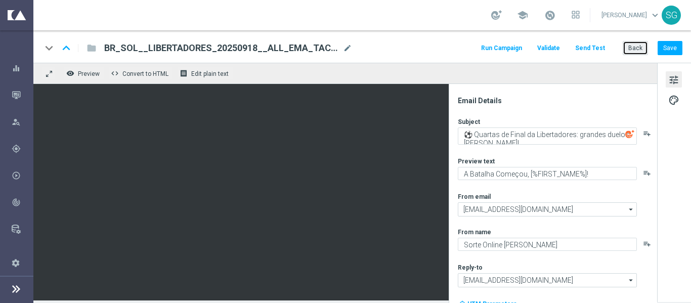
click at [626, 45] on button "Back" at bounding box center [634, 48] width 25 height 14
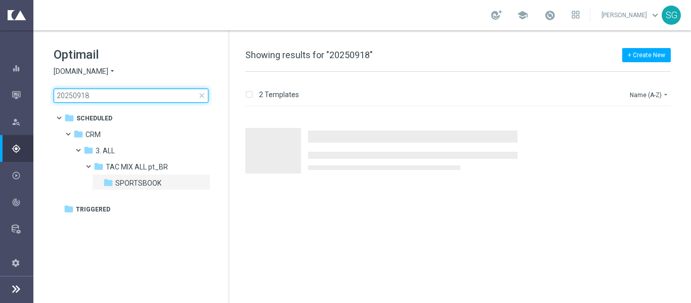
click at [165, 99] on input "20250918" at bounding box center [131, 95] width 155 height 14
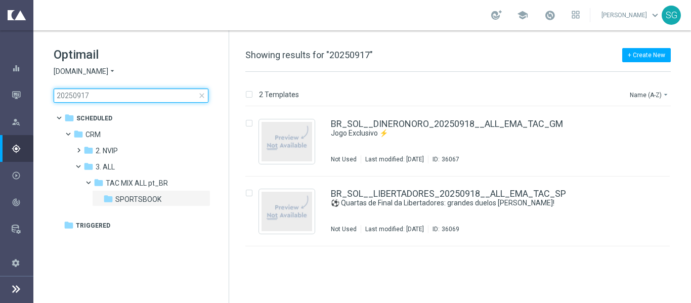
type input "20250917"
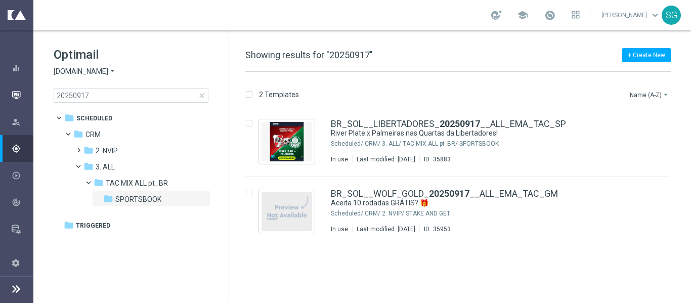
click at [21, 94] on div "Mission Control" at bounding box center [22, 94] width 21 height 27
click at [15, 96] on icon "button" at bounding box center [16, 95] width 9 height 9
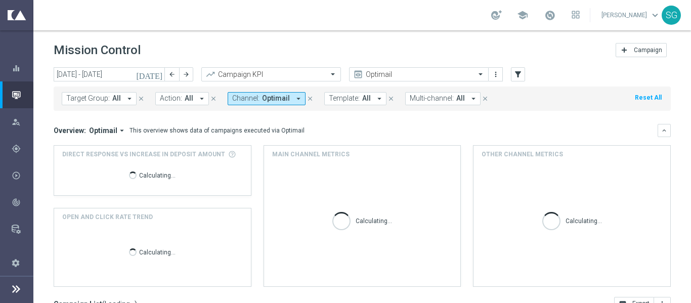
click at [634, 49] on span "Campaign" at bounding box center [648, 50] width 28 height 7
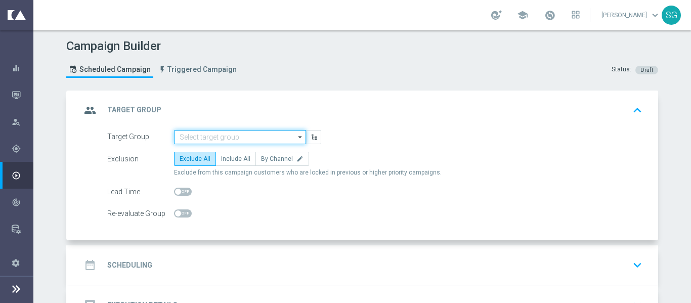
click at [208, 141] on input at bounding box center [240, 137] width 132 height 14
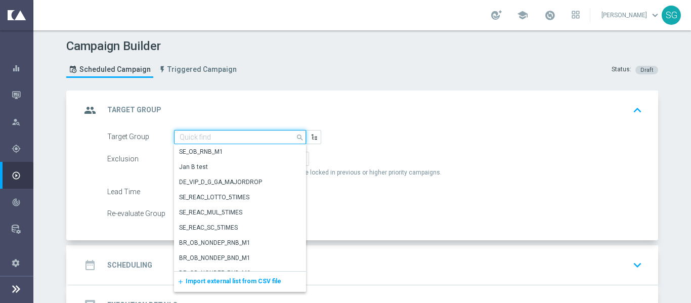
paste input "pt_BR_SL_TGT_ALL_EM_TAC__GEN_SPORTSBOOK_200D"
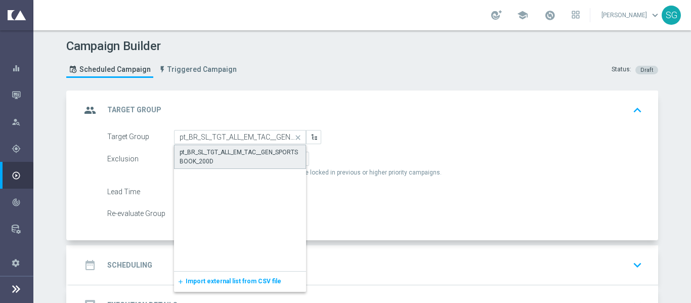
click at [209, 156] on div "pt_BR_SL_TGT_ALL_EM_TAC__GEN_SPORTSBOOK_200D" at bounding box center [239, 157] width 121 height 18
type input "pt_BR_SL_TGT_ALL_EM_TAC__GEN_SPORTSBOOK_200D"
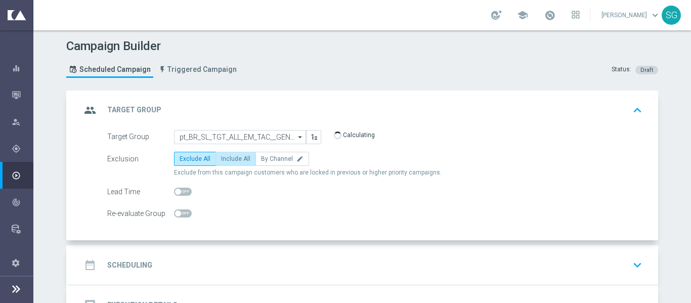
click at [228, 159] on span "Include All" at bounding box center [235, 158] width 29 height 7
click at [228, 159] on input "Include All" at bounding box center [224, 160] width 7 height 7
radio input "true"
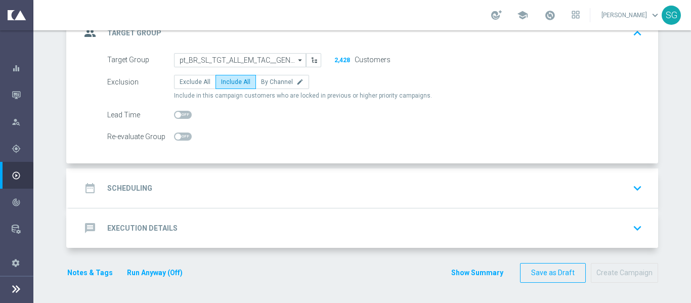
click at [262, 198] on div "date_range Scheduling keyboard_arrow_down" at bounding box center [363, 187] width 565 height 19
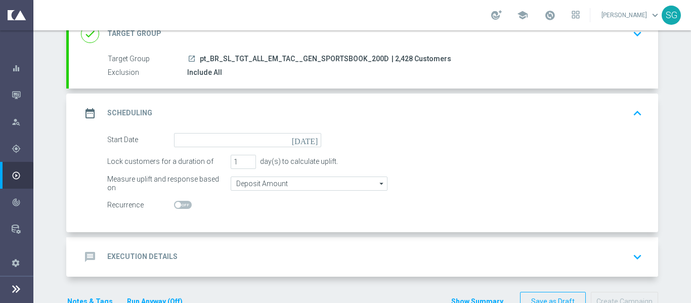
scroll to position [105, 0]
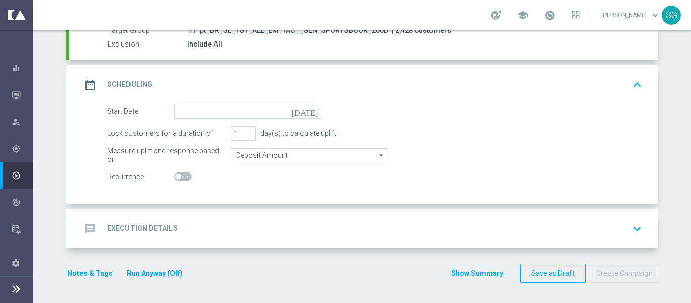
click at [308, 112] on icon "[DATE]" at bounding box center [307, 110] width 30 height 11
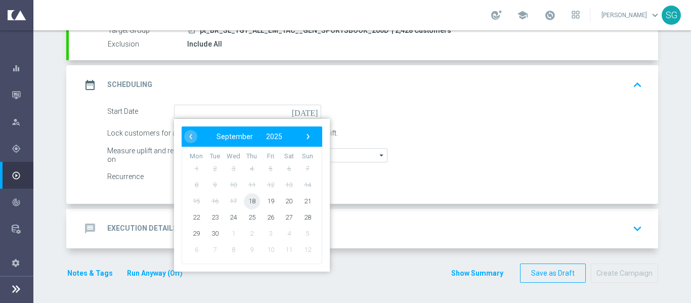
click at [246, 204] on span "18" at bounding box center [252, 201] width 16 height 16
type input "[DATE]"
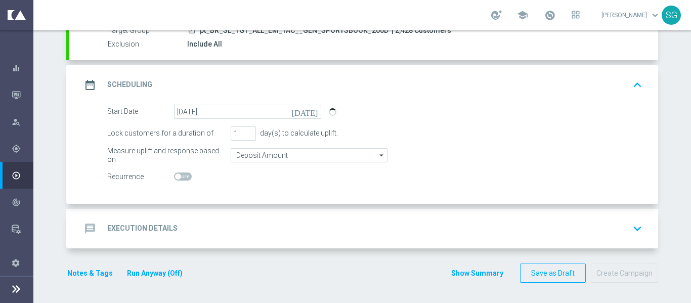
click at [290, 221] on div "message Execution Details keyboard_arrow_down" at bounding box center [363, 228] width 565 height 19
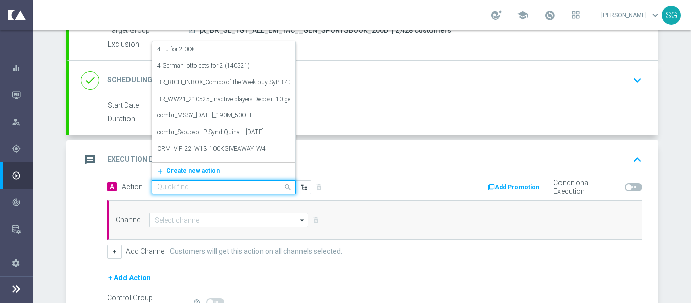
click at [240, 182] on div "Quick find" at bounding box center [224, 187] width 144 height 14
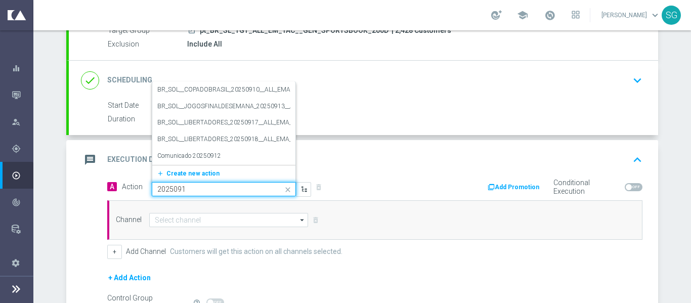
type input "20250918"
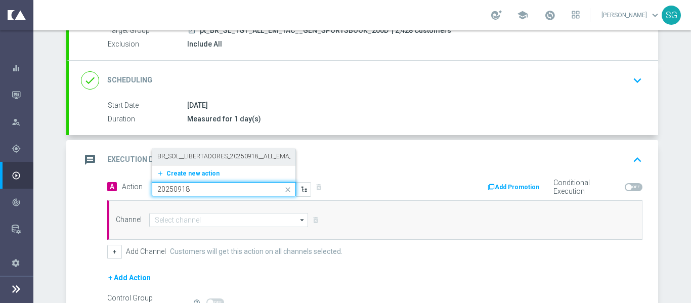
click at [228, 160] on label "BR_SOL__LIBERTADORES_20250918__ALL_EMA_TAC_SP" at bounding box center [235, 156] width 156 height 9
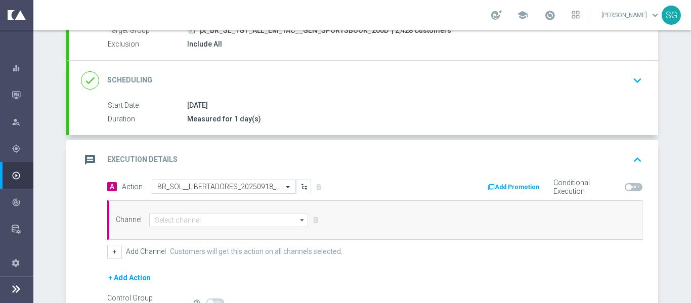
click at [176, 229] on div "Channel arrow_drop_down Drag here to set row groups Drag here to set column lab…" at bounding box center [374, 219] width 535 height 39
click at [177, 224] on input at bounding box center [228, 220] width 159 height 14
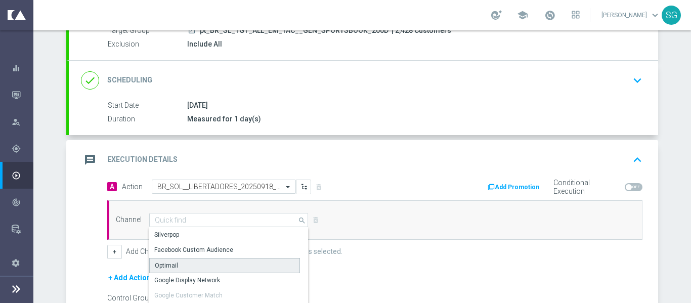
click at [160, 265] on div "Optimail" at bounding box center [166, 265] width 23 height 9
type input "Optimail"
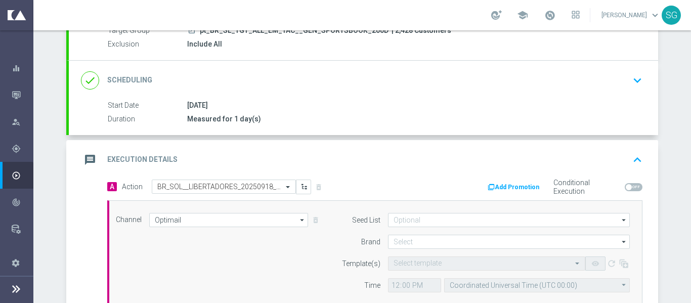
scroll to position [175, 0]
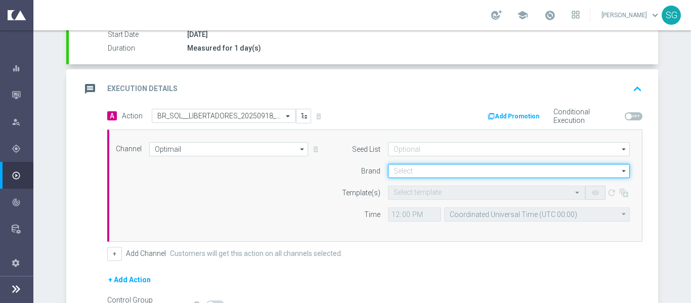
click at [411, 167] on input at bounding box center [509, 171] width 242 height 14
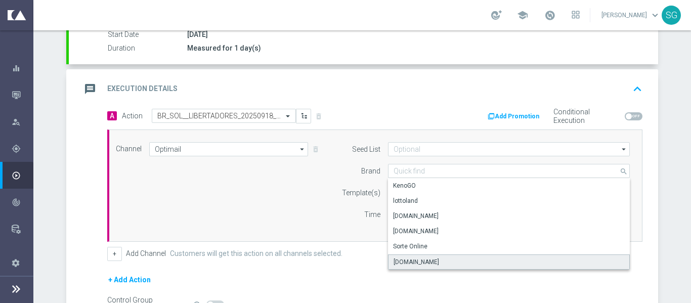
click at [406, 257] on div "[DOMAIN_NAME]" at bounding box center [416, 261] width 46 height 9
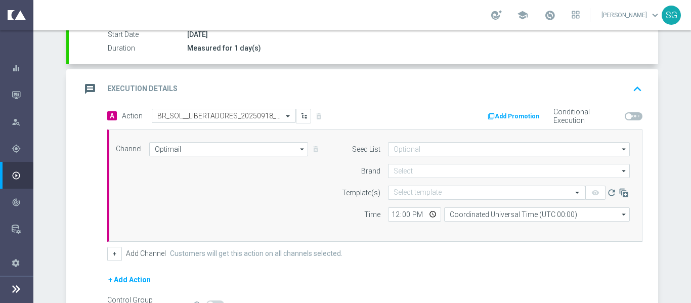
type input "[DOMAIN_NAME]"
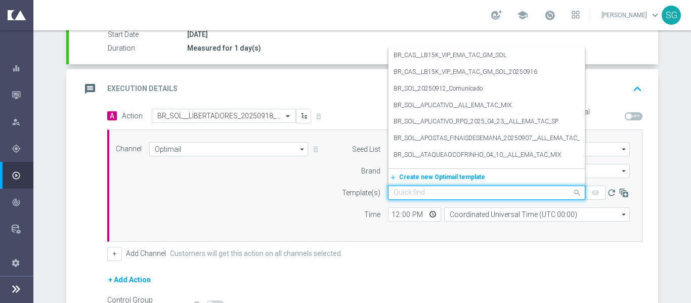
click at [414, 197] on div "Quick find" at bounding box center [486, 193] width 197 height 14
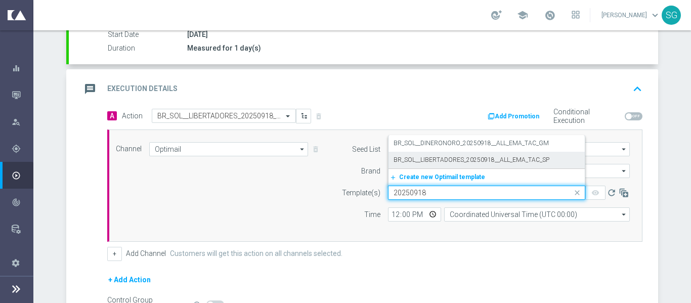
click at [444, 162] on label "BR_SOL__LIBERTADORES_20250918__ALL_EMA_TAC_SP" at bounding box center [471, 160] width 156 height 9
type input "20250918"
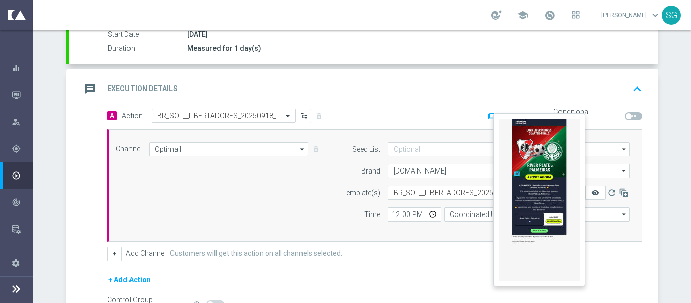
click at [591, 191] on icon "remove_red_eye" at bounding box center [595, 193] width 8 height 8
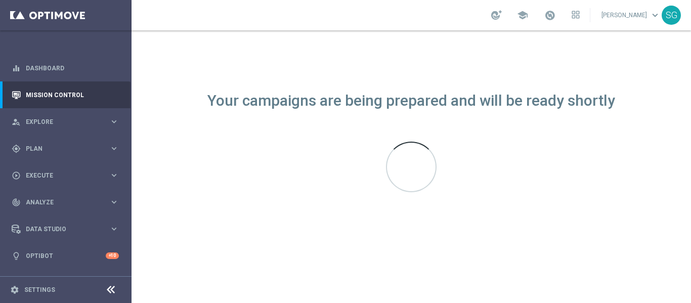
click at [658, 14] on span "keyboard_arrow_down" at bounding box center [654, 15] width 11 height 11
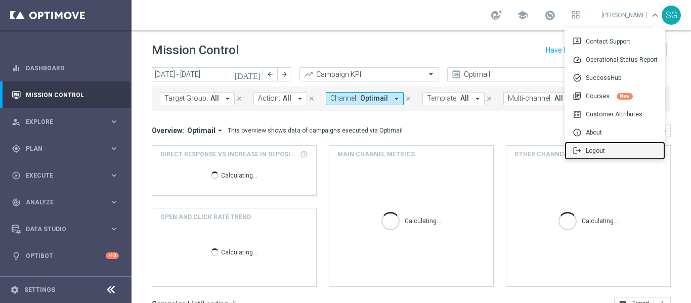
click at [607, 150] on div "logout Logout" at bounding box center [614, 151] width 101 height 18
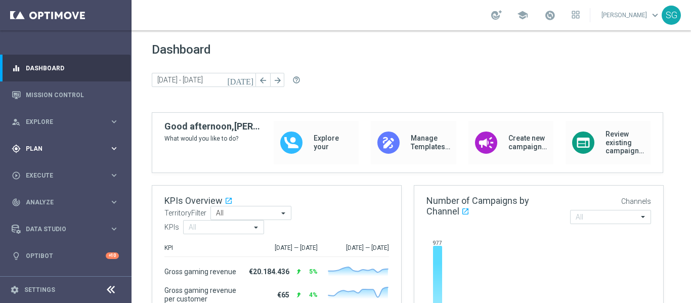
click at [56, 148] on span "Plan" at bounding box center [67, 149] width 83 height 6
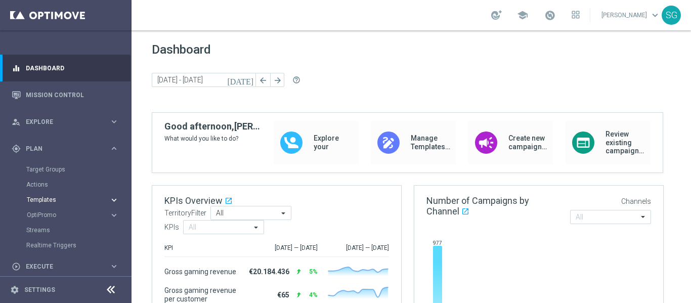
click at [38, 199] on span "Templates" at bounding box center [63, 200] width 72 height 6
click at [38, 211] on link "Optimail" at bounding box center [68, 215] width 74 height 8
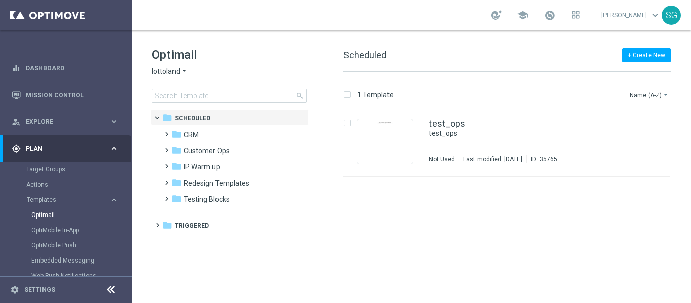
click at [174, 78] on div "Optimail lottoland arrow_drop_down × lottoland search" at bounding box center [239, 75] width 175 height 56
click at [175, 76] on span "lottoland" at bounding box center [166, 72] width 28 height 10
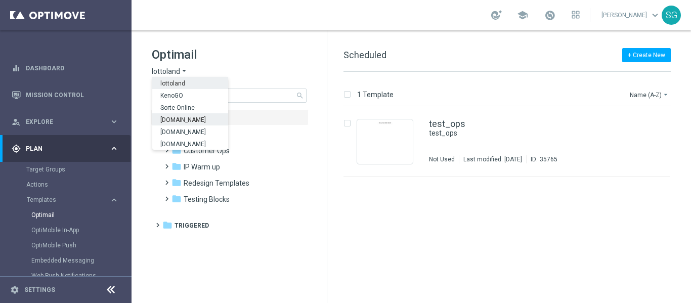
click at [0, 0] on span "[DOMAIN_NAME]" at bounding box center [0, 0] width 0 height 0
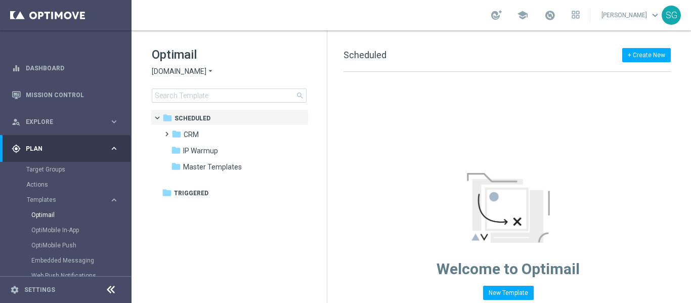
click at [109, 292] on icon at bounding box center [111, 290] width 12 height 12
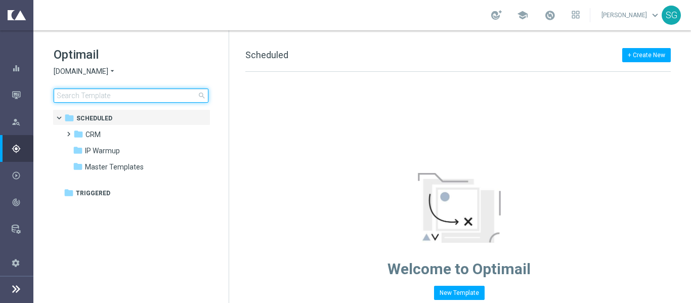
click at [87, 101] on input at bounding box center [131, 95] width 155 height 14
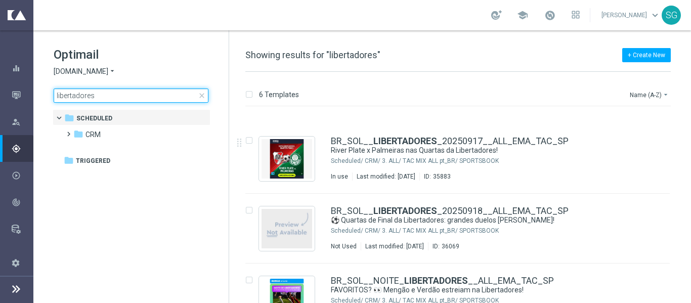
scroll to position [222, 0]
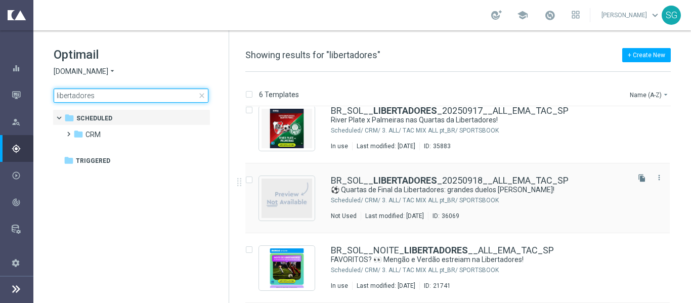
type input "libertadores"
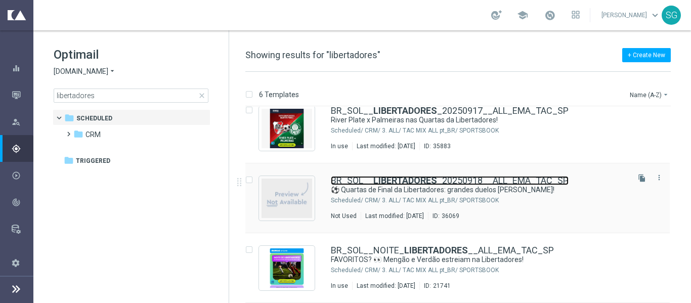
click at [384, 182] on b "LIBERTADORES" at bounding box center [405, 180] width 64 height 11
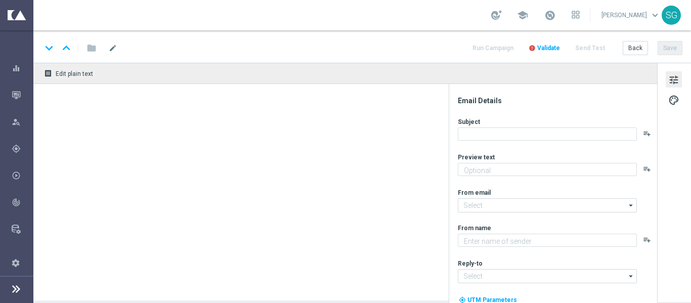
type textarea "A Batalha Começou, [%FIRST_NAME%]!"
type input "[EMAIL_ADDRESS][DOMAIN_NAME]"
type textarea "Sorte Online [PERSON_NAME]"
type input "[EMAIL_ADDRESS][DOMAIN_NAME]"
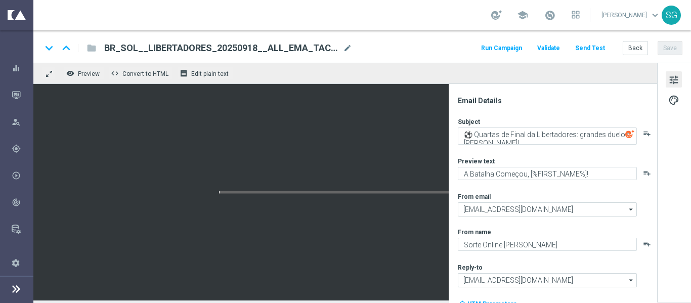
click at [262, 50] on span "BR_SOL__LIBERTADORES_20250918__ALL_EMA_TAC_SP" at bounding box center [221, 48] width 235 height 12
click at [672, 49] on button "Save" at bounding box center [669, 48] width 25 height 14
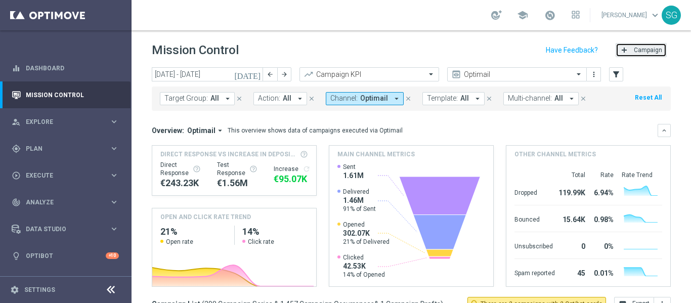
click at [634, 52] on span "Campaign" at bounding box center [648, 50] width 28 height 7
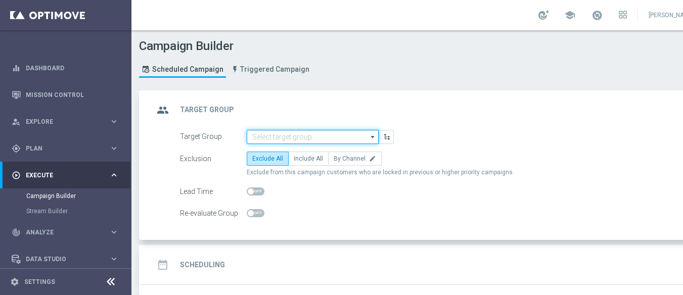
click at [333, 138] on input at bounding box center [313, 137] width 132 height 14
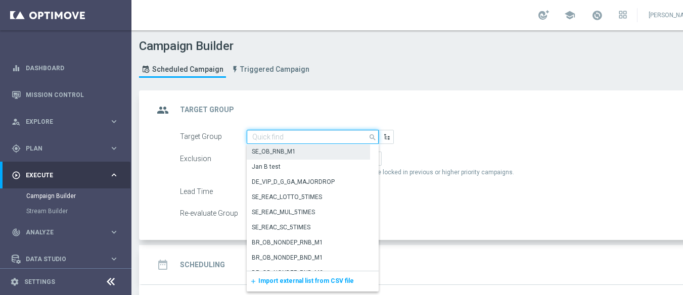
paste input "pt_BR_SL_TGT_ALL_EM_TAC__GEN_SPORTSBOOK_200D"
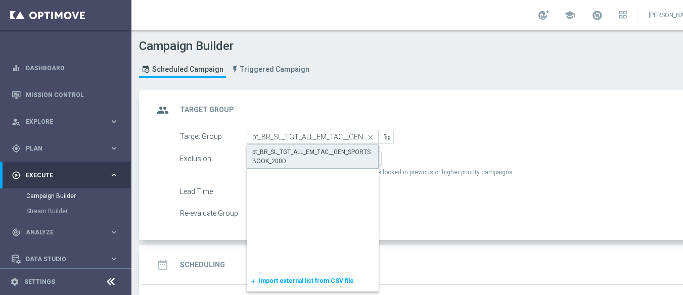
click at [344, 155] on div "pt_BR_SL_TGT_ALL_EM_TAC__GEN_SPORTSBOOK_200D" at bounding box center [312, 157] width 121 height 18
type input "pt_BR_SL_TGT_ALL_EM_TAC__GEN_SPORTSBOOK_200D"
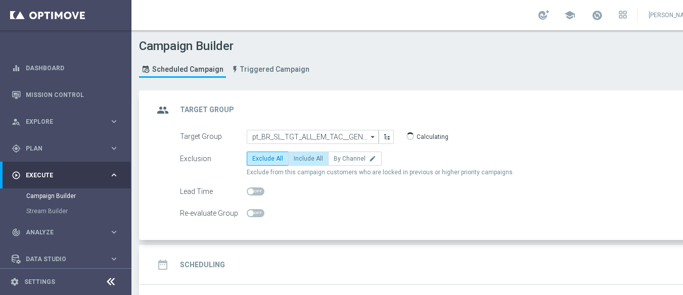
click at [308, 163] on label "Include All" at bounding box center [308, 159] width 40 height 14
click at [300, 163] on input "Include All" at bounding box center [297, 160] width 7 height 7
radio input "true"
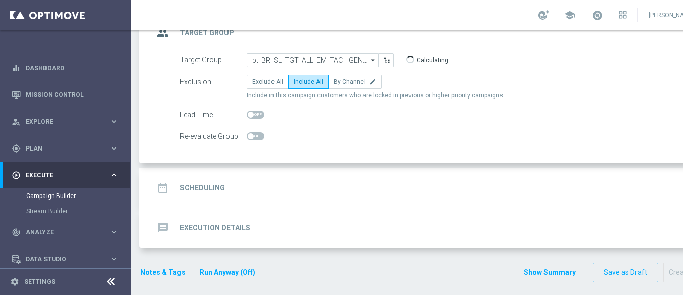
click at [300, 174] on div "date_range Scheduling keyboard_arrow_down" at bounding box center [436, 187] width 589 height 39
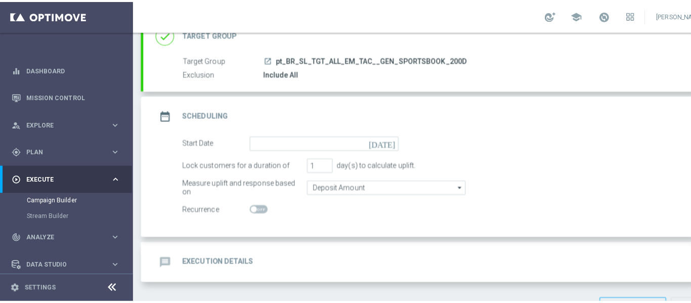
scroll to position [105, 0]
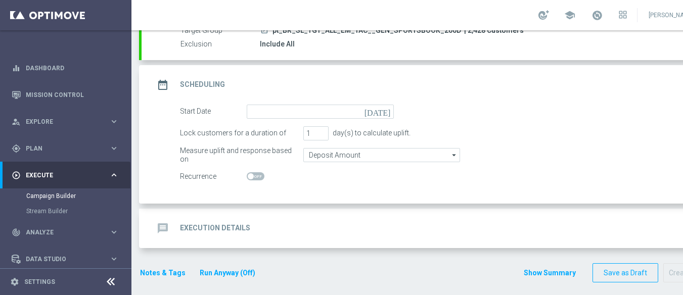
click at [388, 114] on icon "[DATE]" at bounding box center [380, 110] width 30 height 11
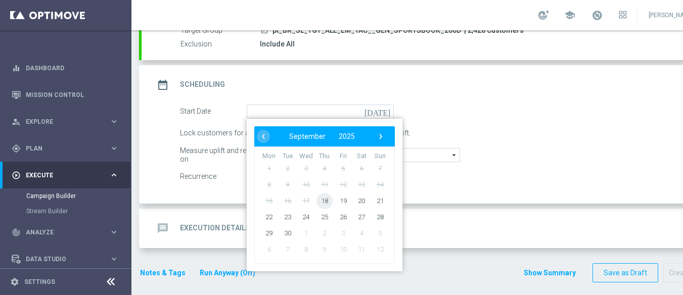
click at [322, 205] on span "18" at bounding box center [325, 201] width 16 height 16
type input "[DATE]"
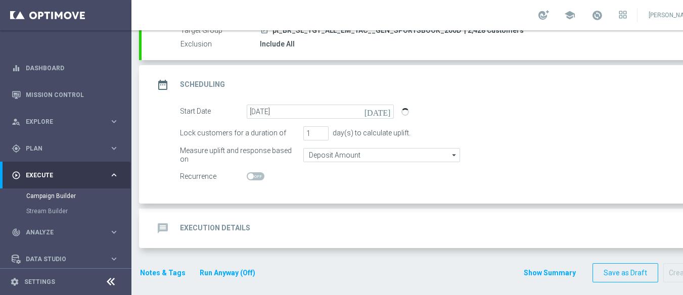
click at [249, 214] on div "message Execution Details keyboard_arrow_down" at bounding box center [436, 228] width 589 height 39
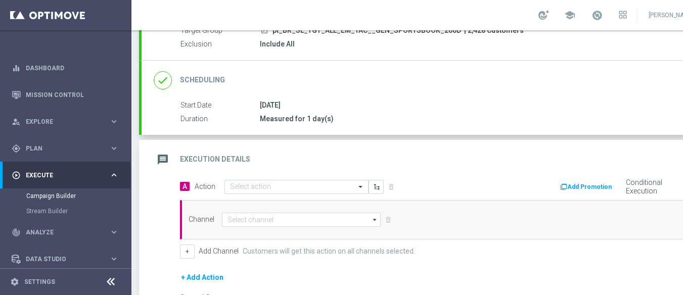
click at [116, 286] on icon at bounding box center [111, 282] width 12 height 12
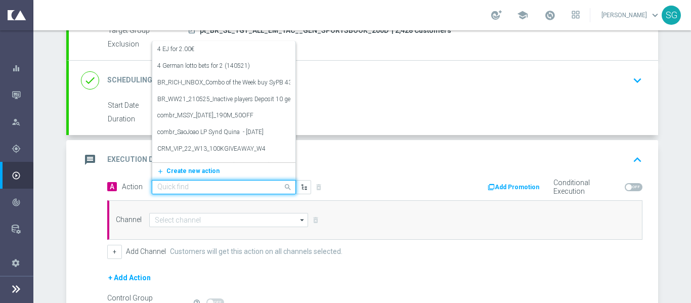
click at [268, 189] on div at bounding box center [223, 187] width 143 height 9
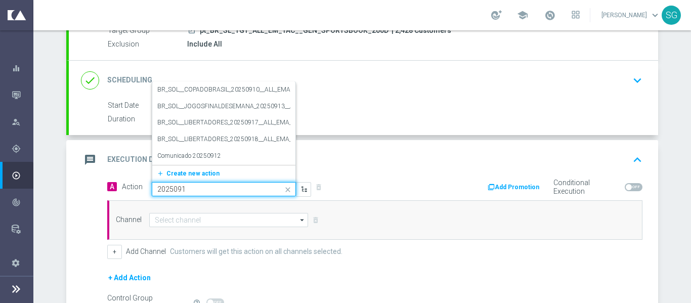
type input "20250918"
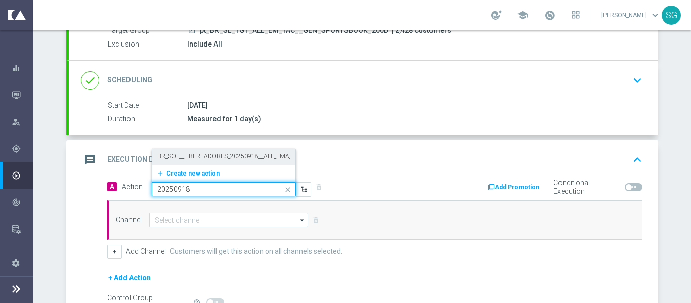
click at [240, 158] on label "BR_SOL__LIBERTADORES_20250918__ALL_EMA_TAC_SP" at bounding box center [235, 156] width 156 height 9
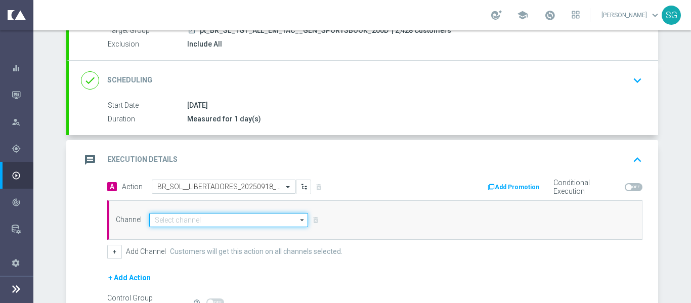
click at [196, 223] on input at bounding box center [228, 220] width 159 height 14
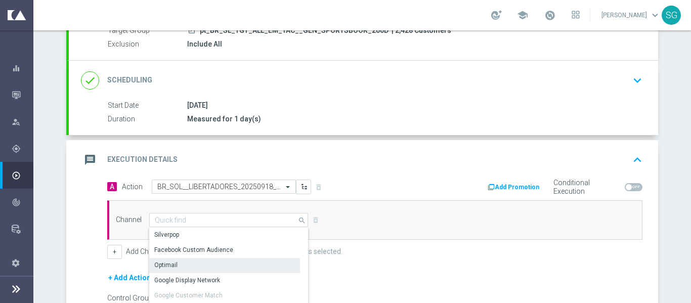
click at [170, 262] on div "Optimail" at bounding box center [165, 264] width 23 height 9
type input "Optimail"
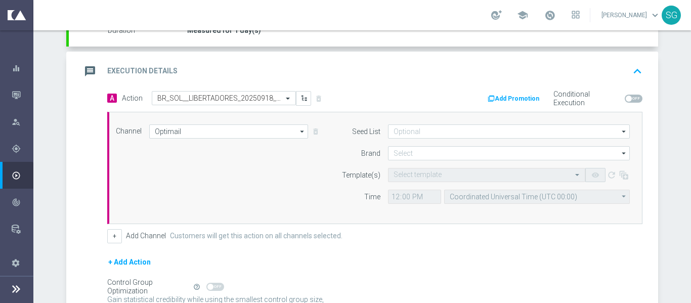
scroll to position [195, 0]
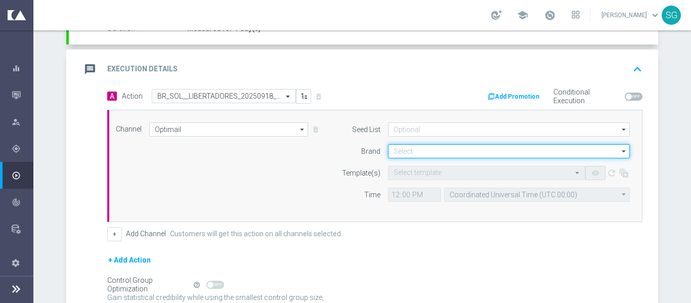
click at [415, 155] on input at bounding box center [509, 151] width 242 height 14
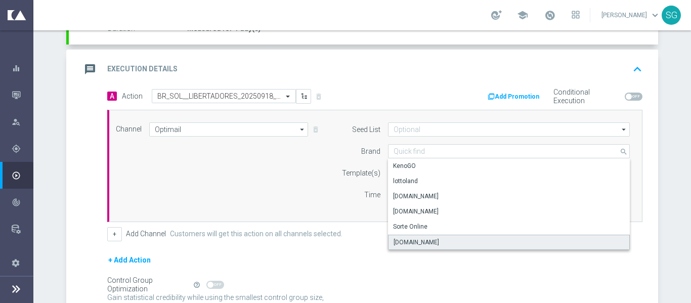
click at [408, 236] on div "[DOMAIN_NAME]" at bounding box center [509, 242] width 242 height 15
type input "[DOMAIN_NAME]"
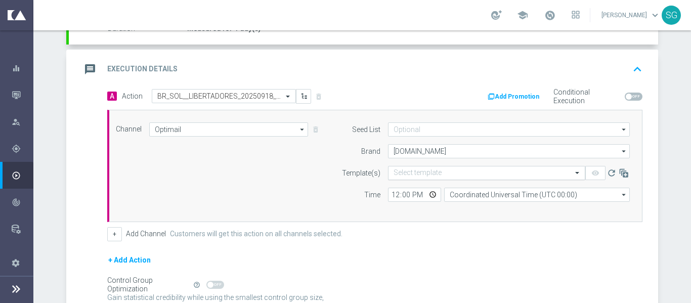
click at [411, 170] on input "text" at bounding box center [476, 173] width 166 height 9
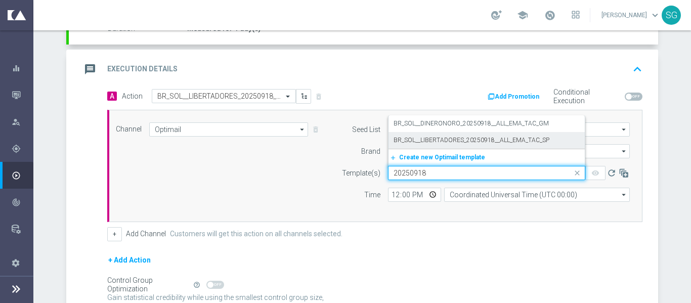
click at [441, 136] on label "BR_SOL__LIBERTADORES_20250918__ALL_EMA_TAC_SP" at bounding box center [471, 140] width 156 height 9
type input "20250918"
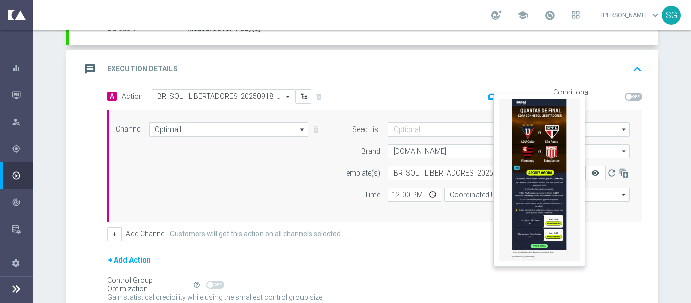
click at [591, 170] on icon "remove_red_eye" at bounding box center [595, 173] width 8 height 8
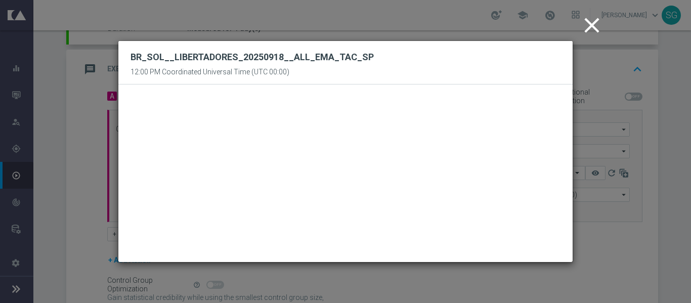
click at [593, 25] on icon "close" at bounding box center [591, 25] width 25 height 25
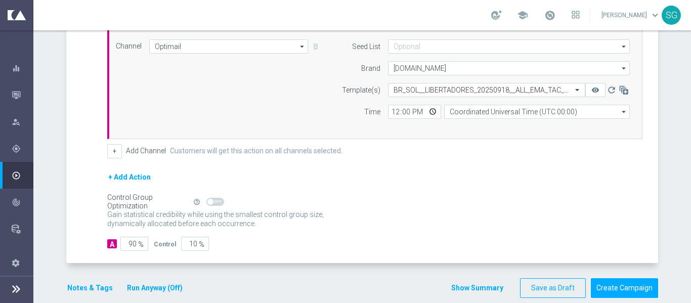
scroll to position [279, 0]
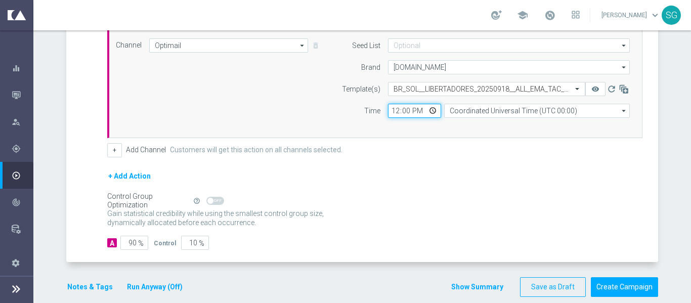
click at [395, 107] on input "12:00" at bounding box center [414, 111] width 53 height 14
type input "17:00"
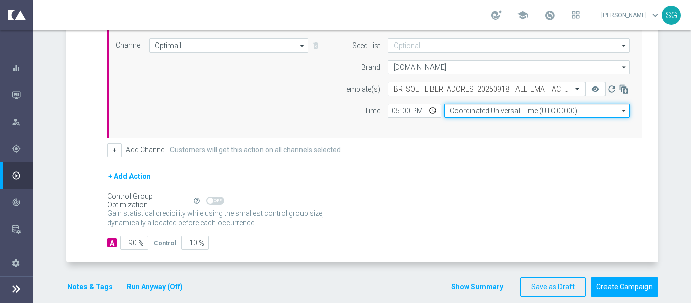
click at [461, 106] on input "Coordinated Universal Time (UTC 00:00)" at bounding box center [537, 111] width 186 height 14
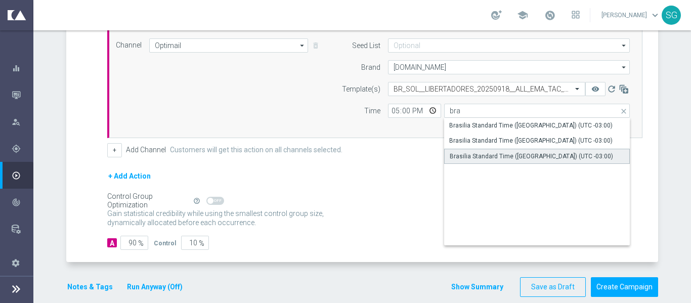
click at [452, 157] on div "Brasilia Standard Time ([GEOGRAPHIC_DATA]) (UTC -03:00)" at bounding box center [530, 156] width 163 height 9
type input "Brasilia Standard Time ([GEOGRAPHIC_DATA]) (UTC -03:00)"
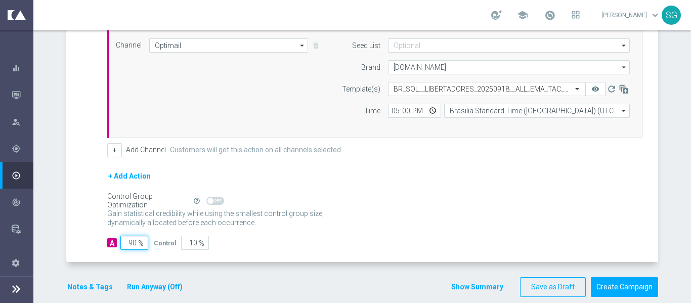
click at [125, 247] on input "90" at bounding box center [134, 243] width 28 height 14
type input "1"
type input "99"
type input "10"
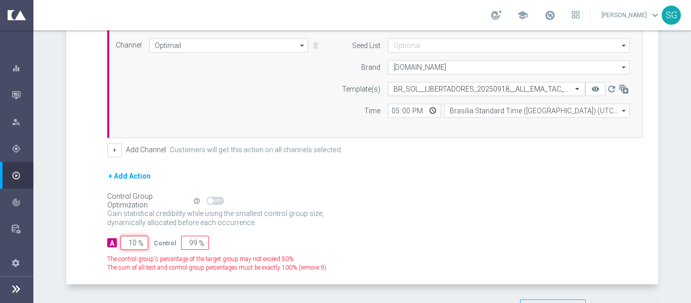
type input "90"
type input "100"
type input "0"
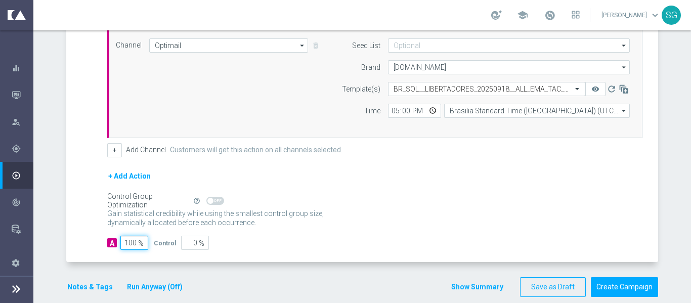
type input "100"
click at [81, 171] on div "A Action Select action BR_SOL__LIBERTADORES_20250918__ALL_EMA_TAC_SP delete_for…" at bounding box center [363, 133] width 589 height 257
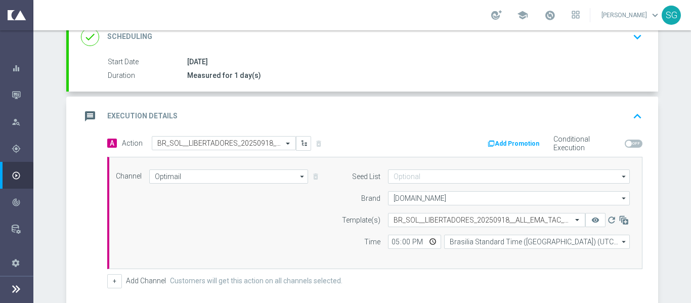
scroll to position [146, 0]
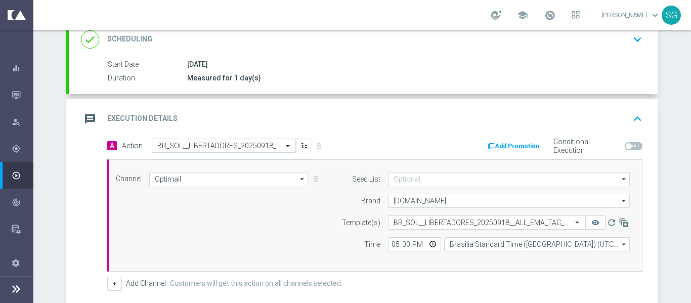
click at [157, 121] on h2 "Execution Details" at bounding box center [142, 119] width 70 height 10
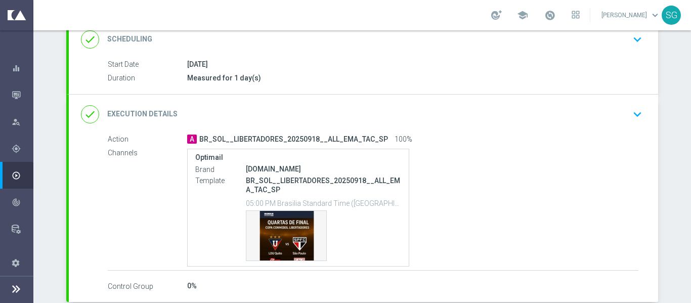
scroll to position [200, 0]
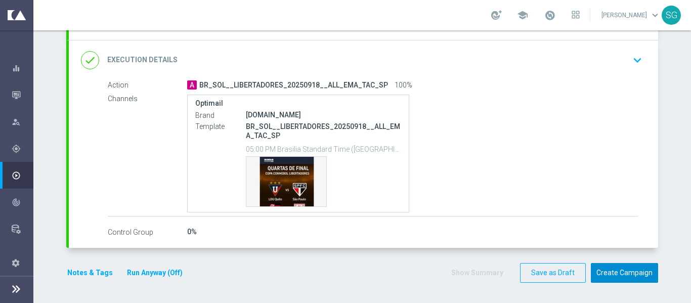
click at [630, 277] on button "Create Campaign" at bounding box center [624, 273] width 67 height 20
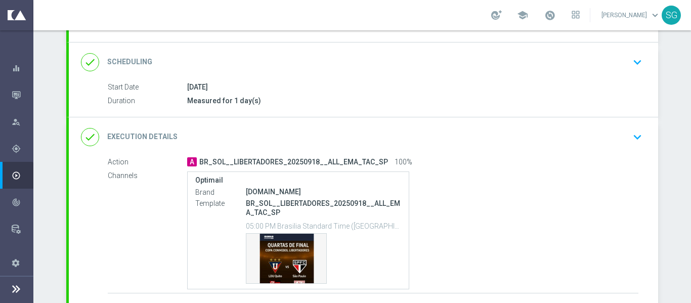
scroll to position [122, 0]
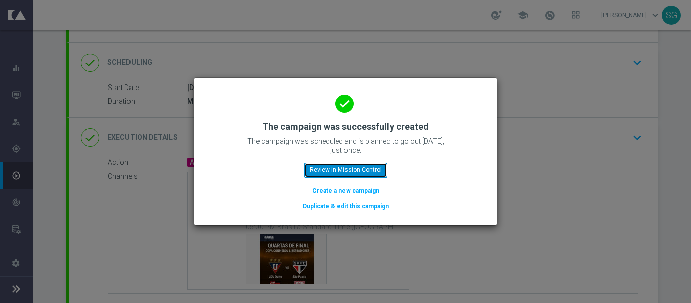
click at [349, 171] on button "Review in Mission Control" at bounding box center [345, 170] width 83 height 14
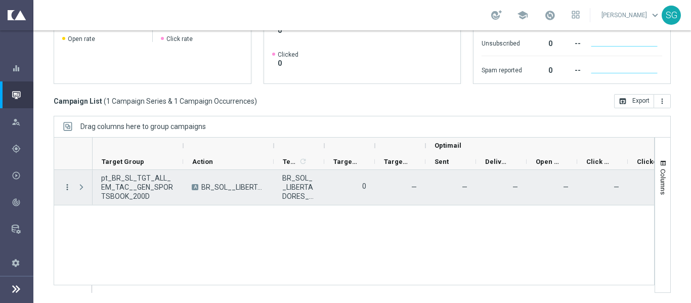
click at [65, 187] on icon "more_vert" at bounding box center [67, 187] width 9 height 9
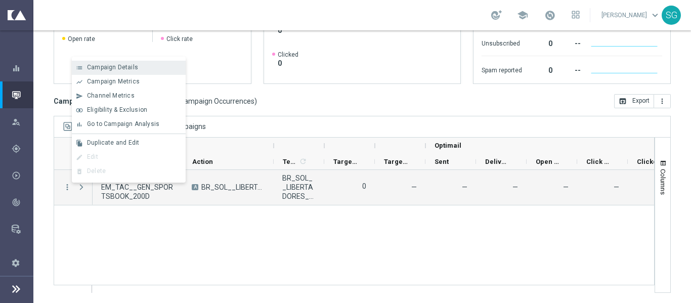
click at [137, 68] on div "Campaign Details" at bounding box center [134, 67] width 94 height 7
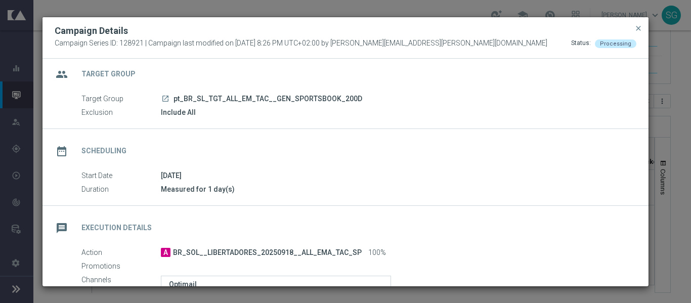
scroll to position [7, 0]
click at [637, 28] on span "close" at bounding box center [638, 28] width 8 height 8
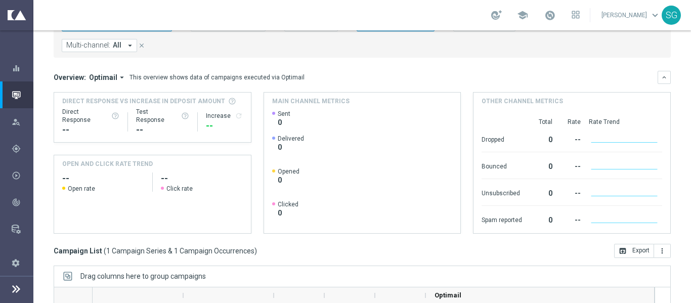
scroll to position [0, 0]
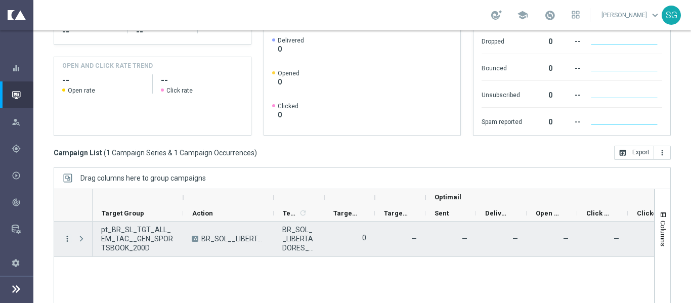
click at [70, 238] on icon "more_vert" at bounding box center [67, 238] width 9 height 9
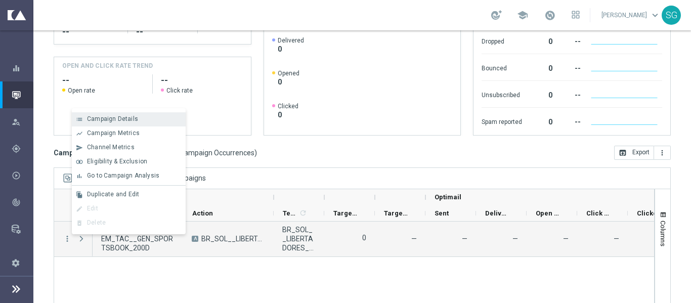
click at [123, 120] on span "Campaign Details" at bounding box center [112, 118] width 51 height 7
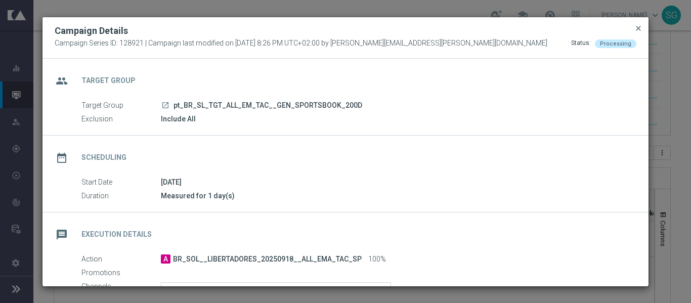
click at [635, 30] on span "close" at bounding box center [638, 28] width 8 height 8
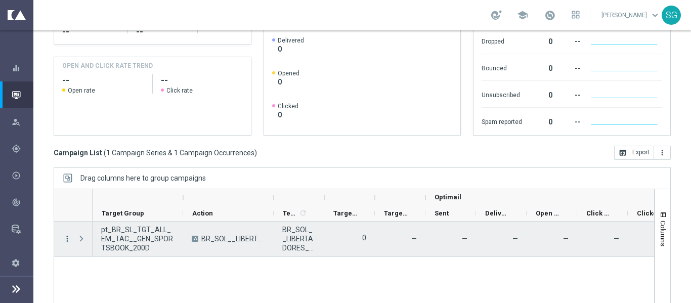
click at [66, 238] on icon "more_vert" at bounding box center [67, 238] width 9 height 9
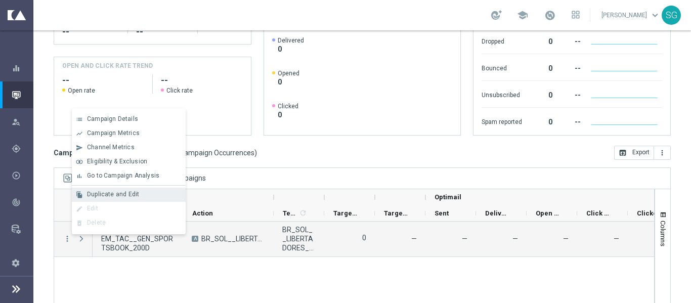
click at [100, 193] on span "Duplicate and Edit" at bounding box center [113, 194] width 52 height 7
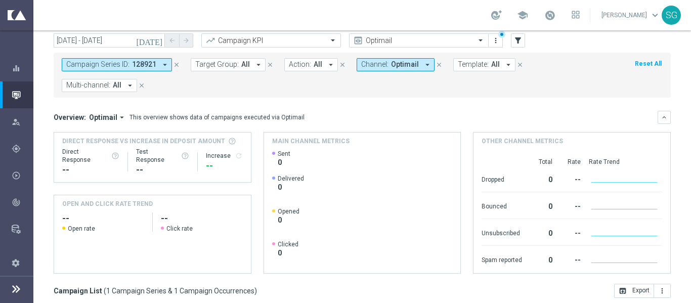
scroll to position [31, 0]
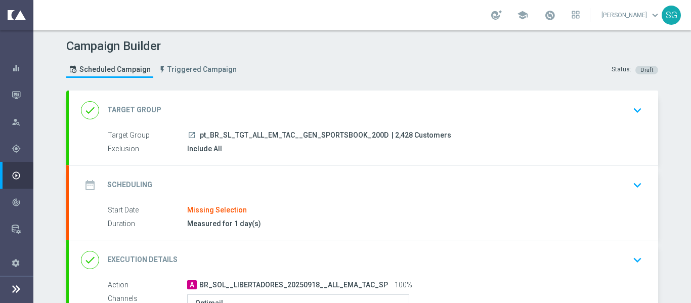
click at [265, 113] on div "done Target Group keyboard_arrow_down" at bounding box center [363, 110] width 565 height 19
